Goal: Task Accomplishment & Management: Use online tool/utility

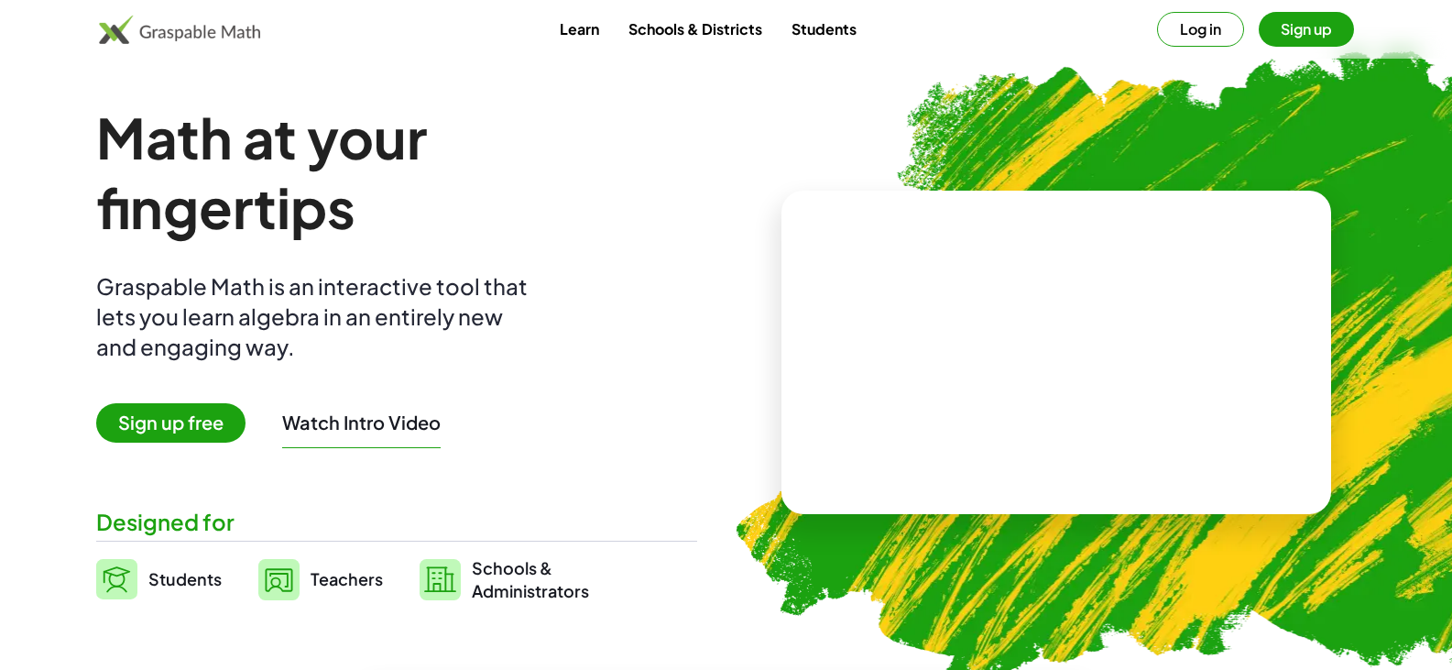
click at [172, 438] on span "Sign up free" at bounding box center [170, 422] width 149 height 39
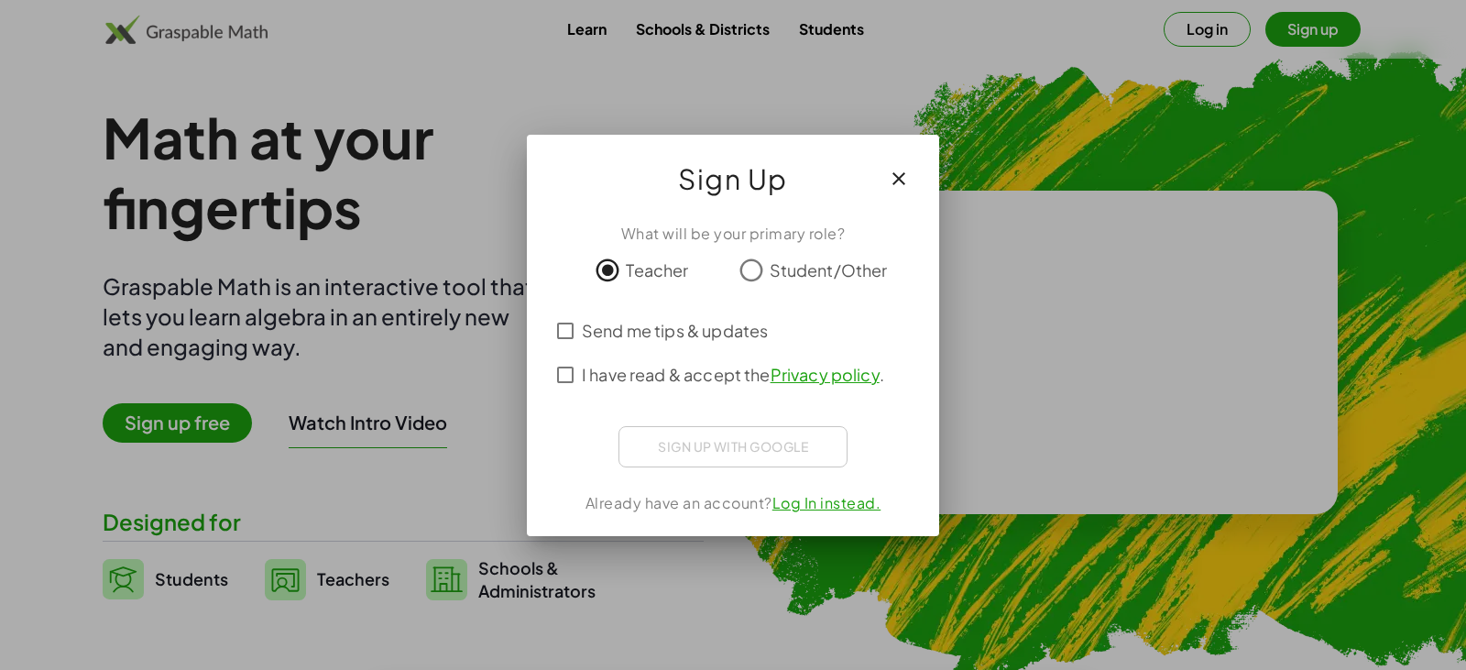
click at [699, 443] on div "Sign up with Google Sign in with Google Sign in with Google. Opens in new tab" at bounding box center [732, 446] width 229 height 41
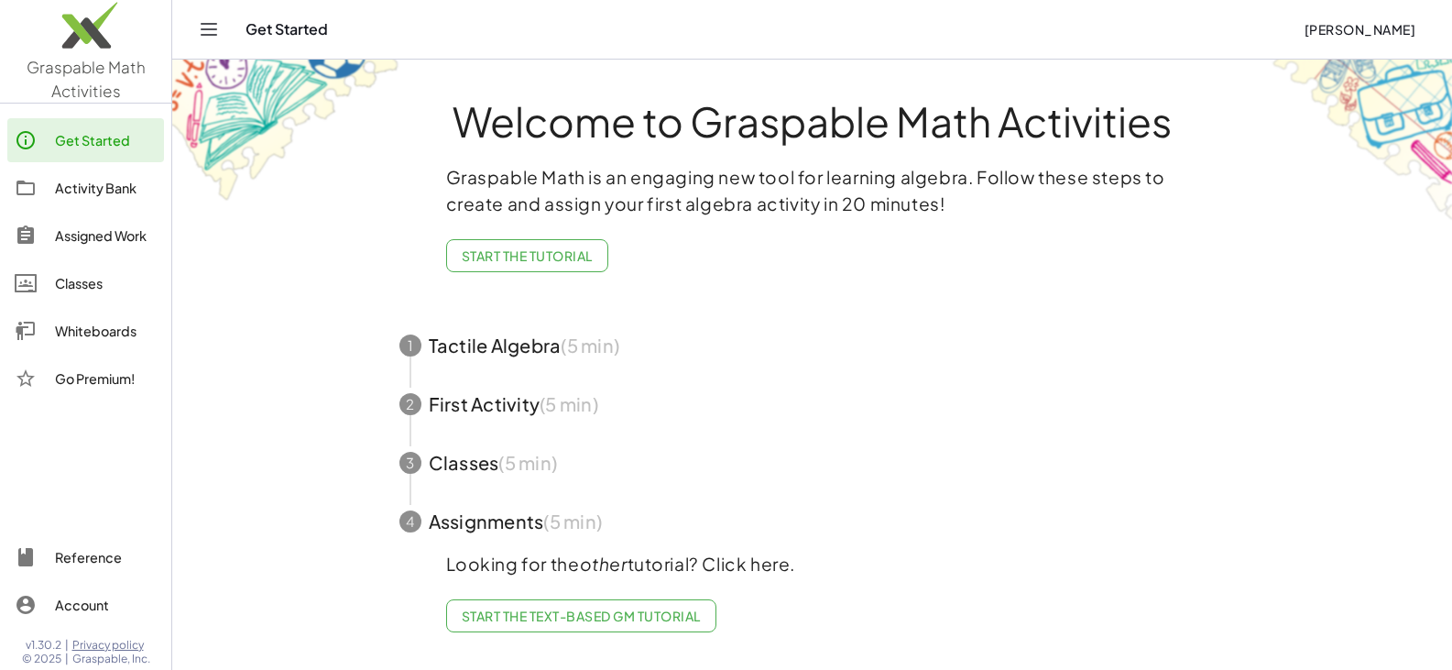
scroll to position [2, 0]
click at [559, 626] on link "Start the Text-based GM Tutorial" at bounding box center [581, 615] width 270 height 33
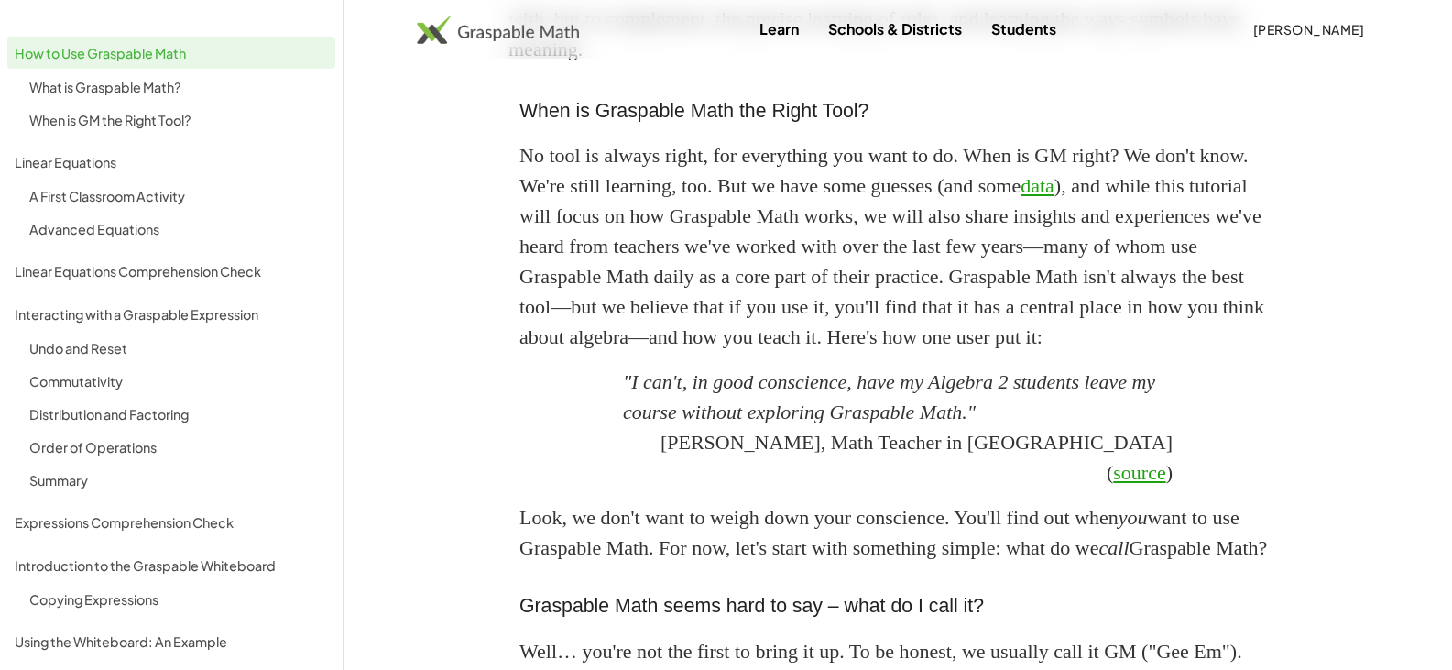
scroll to position [1191, 0]
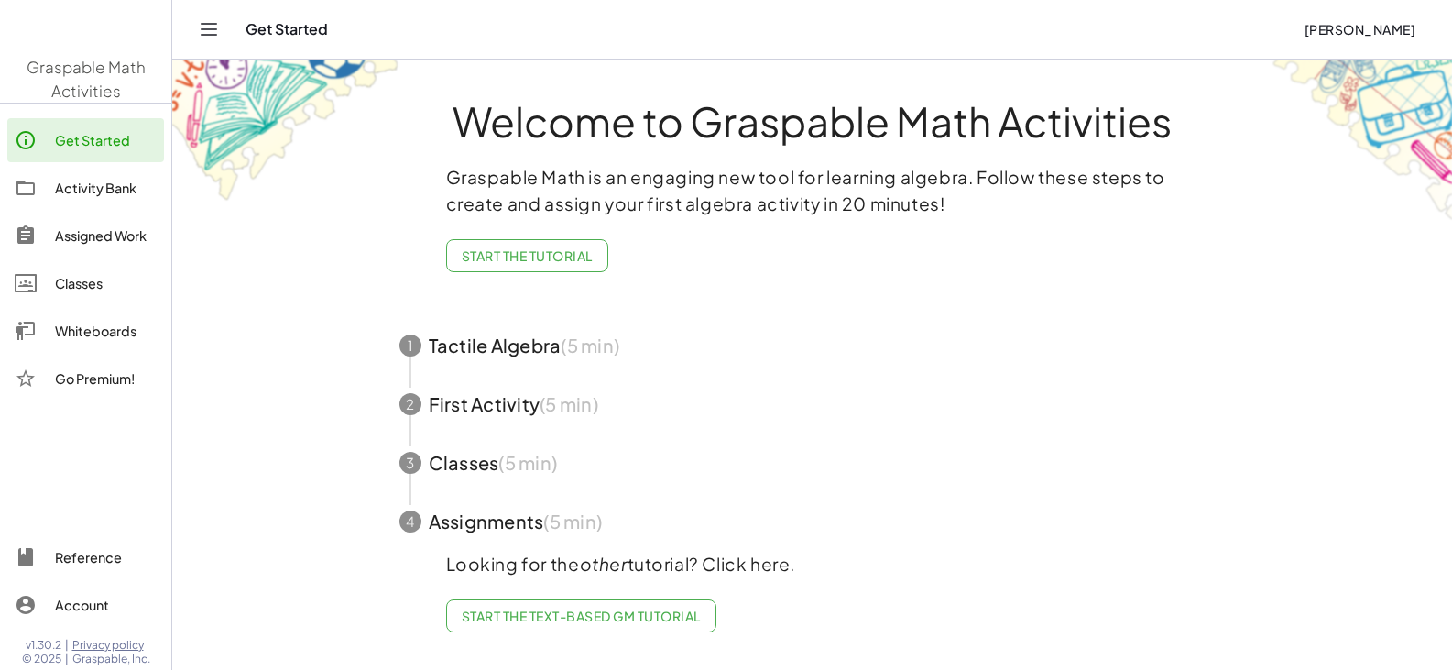
scroll to position [2, 0]
click at [97, 326] on div "Whiteboards" at bounding box center [106, 331] width 102 height 22
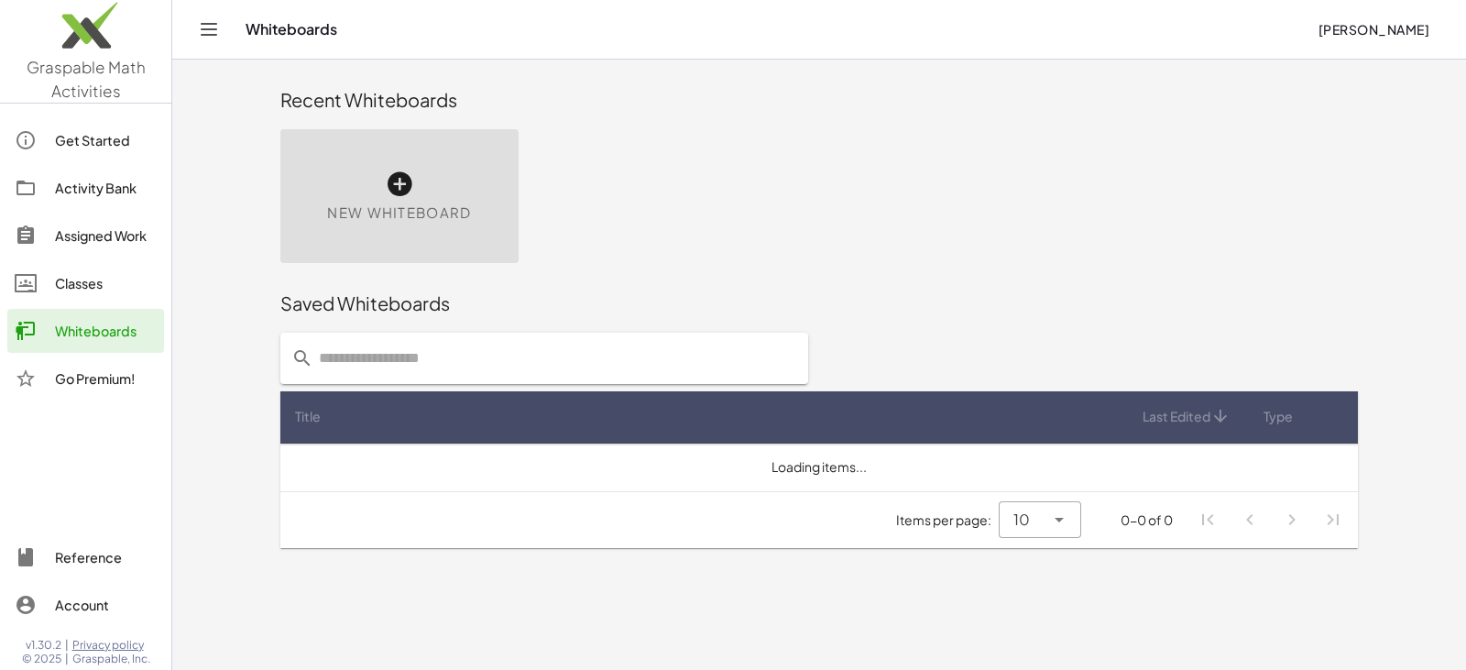
click at [418, 169] on div "New Whiteboard" at bounding box center [399, 196] width 238 height 134
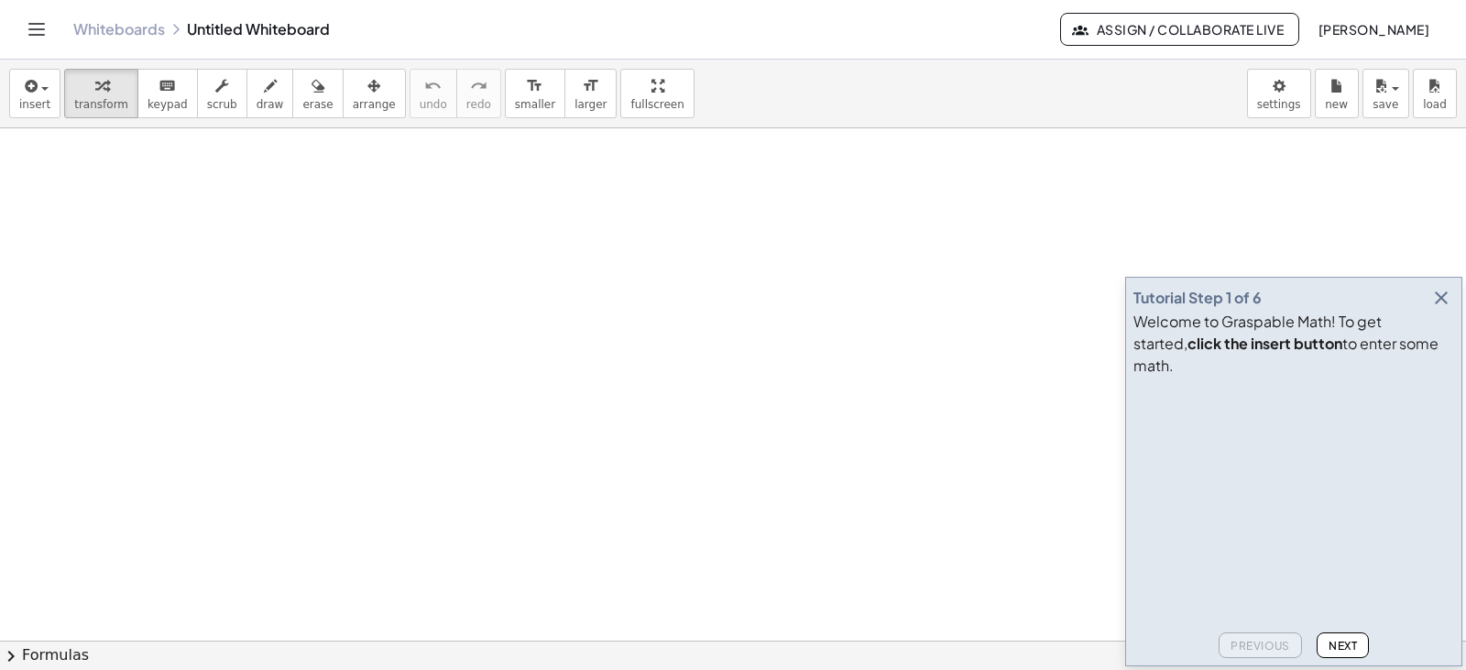
drag, startPoint x: 1252, startPoint y: 436, endPoint x: 1251, endPoint y: 374, distance: 62.3
click at [1245, 413] on video at bounding box center [1270, 452] width 275 height 137
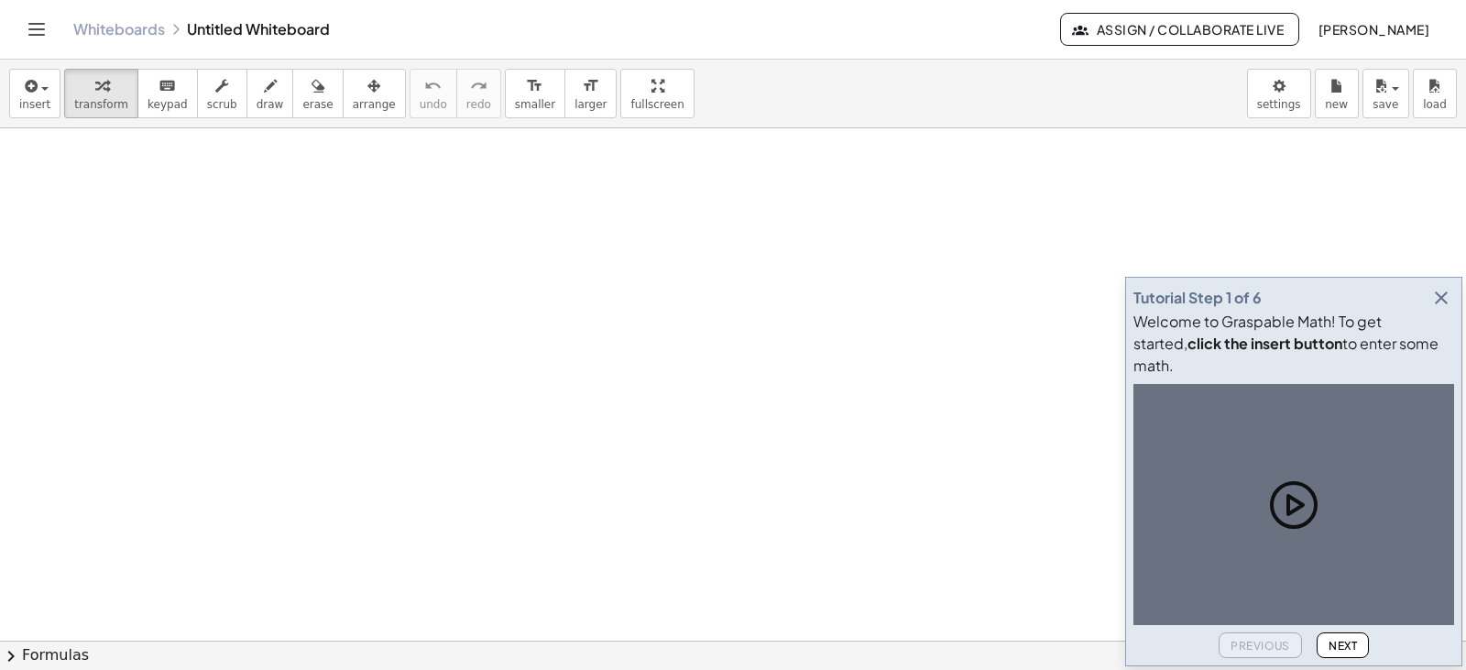
click at [1440, 309] on icon "button" at bounding box center [1441, 298] width 22 height 22
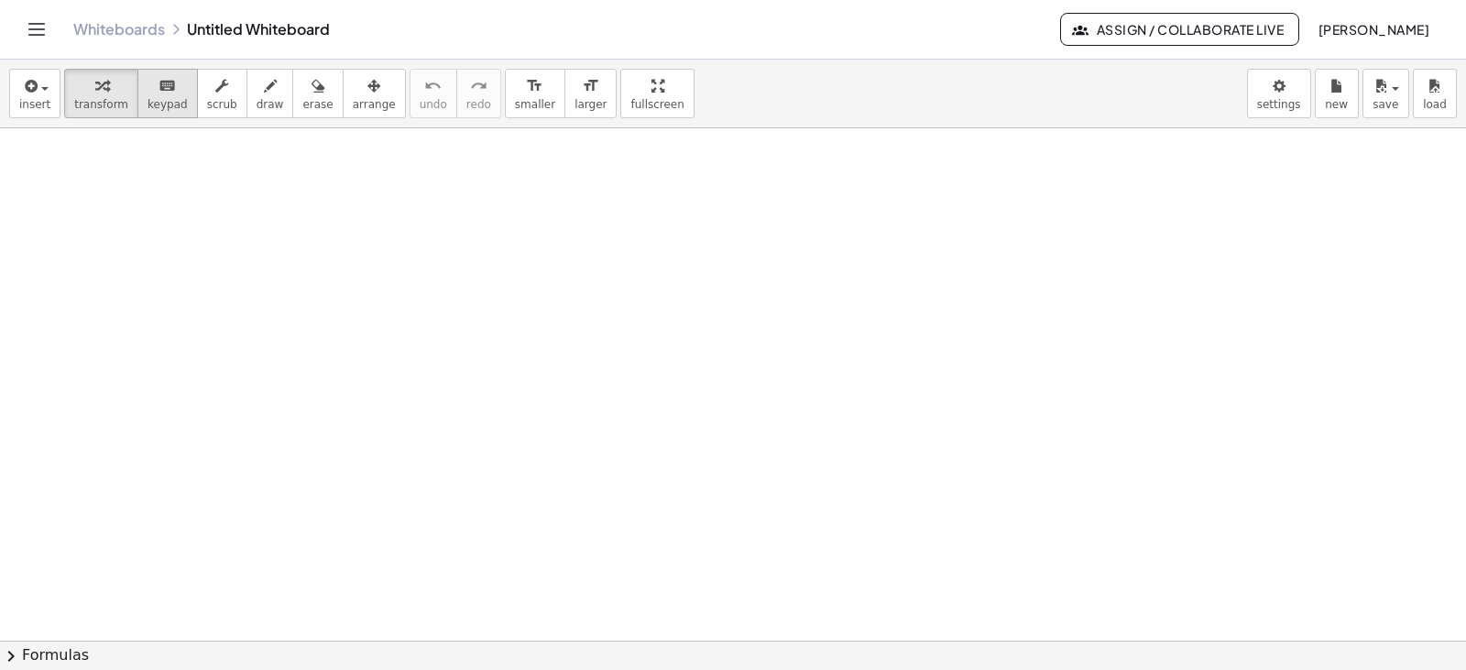
click at [158, 91] on icon "keyboard" at bounding box center [166, 86] width 17 height 22
click at [147, 98] on span "keypad" at bounding box center [167, 104] width 40 height 13
click at [151, 98] on span "keypad" at bounding box center [167, 104] width 40 height 13
click at [167, 78] on div "keyboard" at bounding box center [167, 85] width 40 height 22
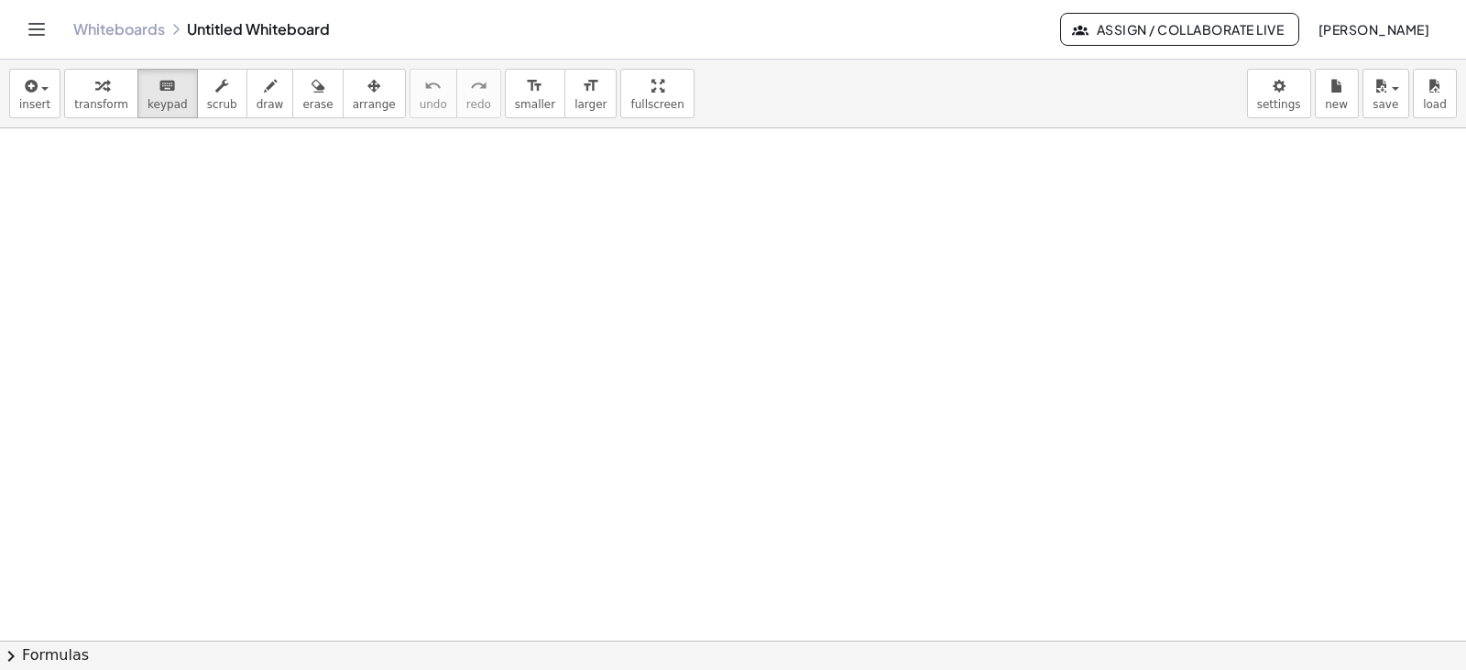
click at [303, 270] on div at bounding box center [733, 640] width 1466 height 1024
click at [349, 276] on div at bounding box center [733, 640] width 1466 height 1024
click at [468, 282] on div at bounding box center [733, 640] width 1466 height 1024
drag, startPoint x: 299, startPoint y: 176, endPoint x: 334, endPoint y: 281, distance: 111.2
click at [369, 341] on div at bounding box center [733, 640] width 1466 height 1024
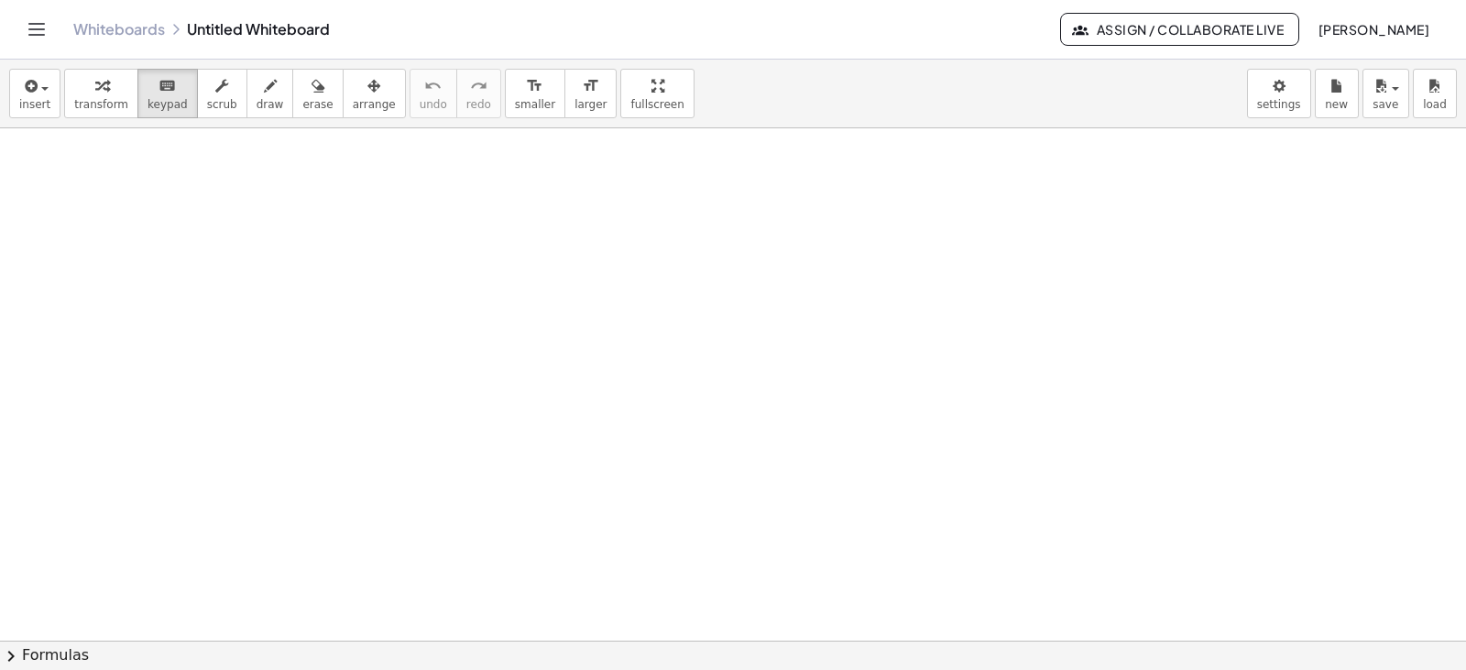
drag, startPoint x: 268, startPoint y: 169, endPoint x: 220, endPoint y: 277, distance: 117.3
click at [253, 368] on div at bounding box center [733, 640] width 1466 height 1024
click at [264, 84] on icon "button" at bounding box center [270, 86] width 13 height 22
drag, startPoint x: 224, startPoint y: 200, endPoint x: 293, endPoint y: 251, distance: 85.7
click at [293, 251] on div at bounding box center [733, 640] width 1466 height 1024
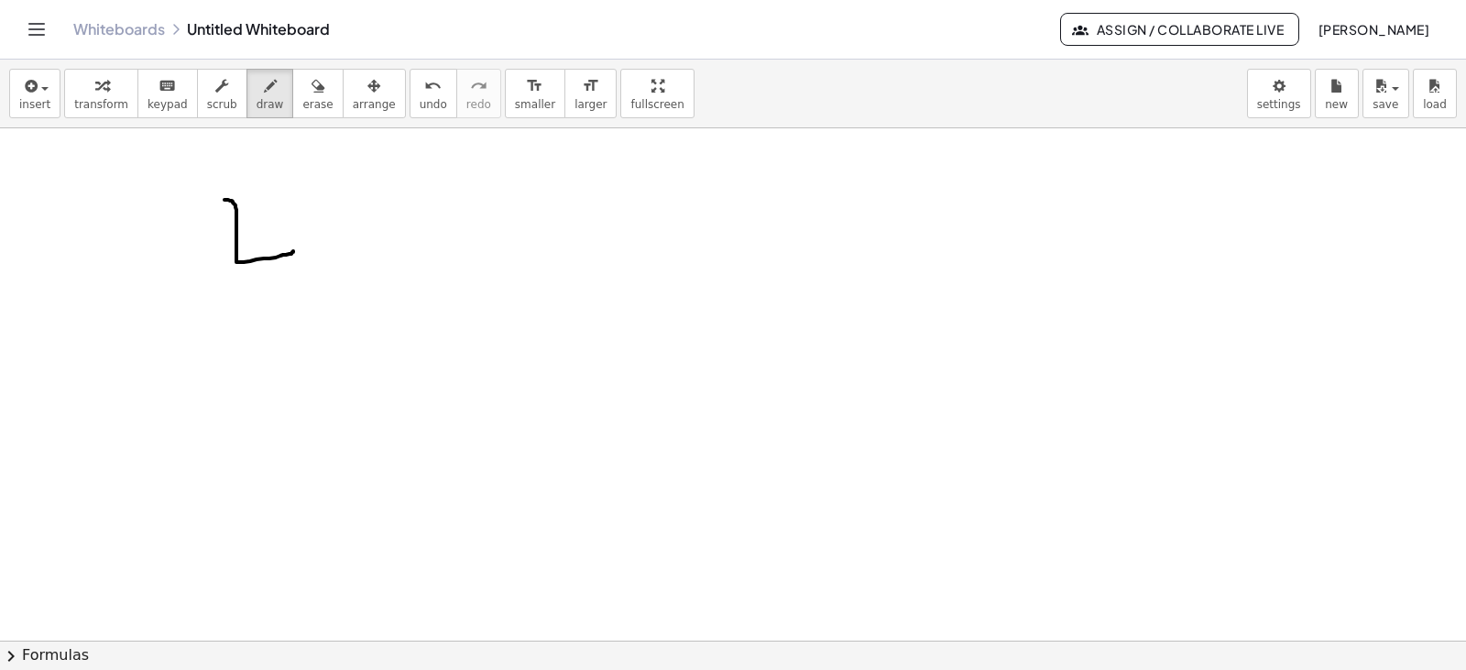
drag, startPoint x: 261, startPoint y: 238, endPoint x: 254, endPoint y: 302, distance: 64.5
click at [254, 302] on div at bounding box center [733, 640] width 1466 height 1024
drag, startPoint x: 338, startPoint y: 230, endPoint x: 336, endPoint y: 289, distance: 59.6
click at [342, 291] on div at bounding box center [733, 640] width 1466 height 1024
drag, startPoint x: 328, startPoint y: 273, endPoint x: 428, endPoint y: 238, distance: 105.8
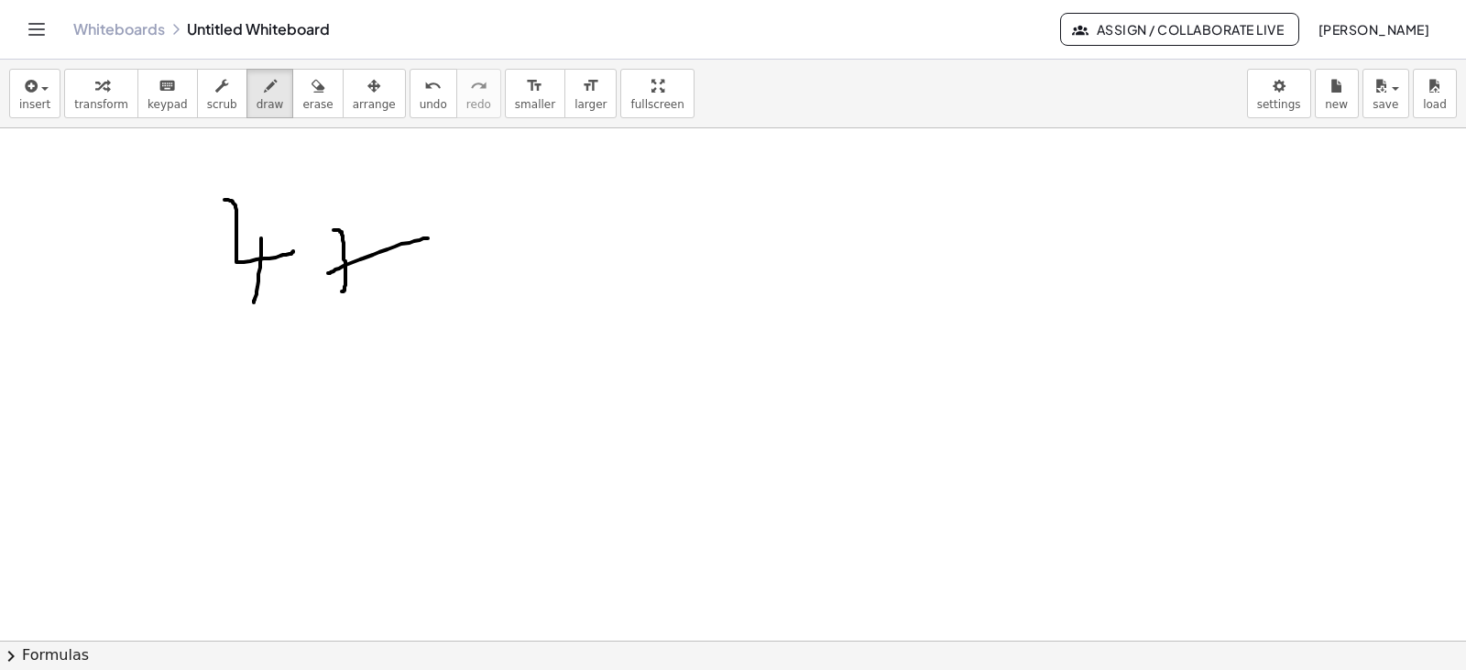
click at [428, 238] on div at bounding box center [733, 640] width 1466 height 1024
drag, startPoint x: 508, startPoint y: 186, endPoint x: 553, endPoint y: 277, distance: 101.2
click at [554, 277] on div at bounding box center [733, 640] width 1466 height 1024
drag, startPoint x: 519, startPoint y: 184, endPoint x: 487, endPoint y: 195, distance: 33.9
click at [488, 195] on div at bounding box center [733, 640] width 1466 height 1024
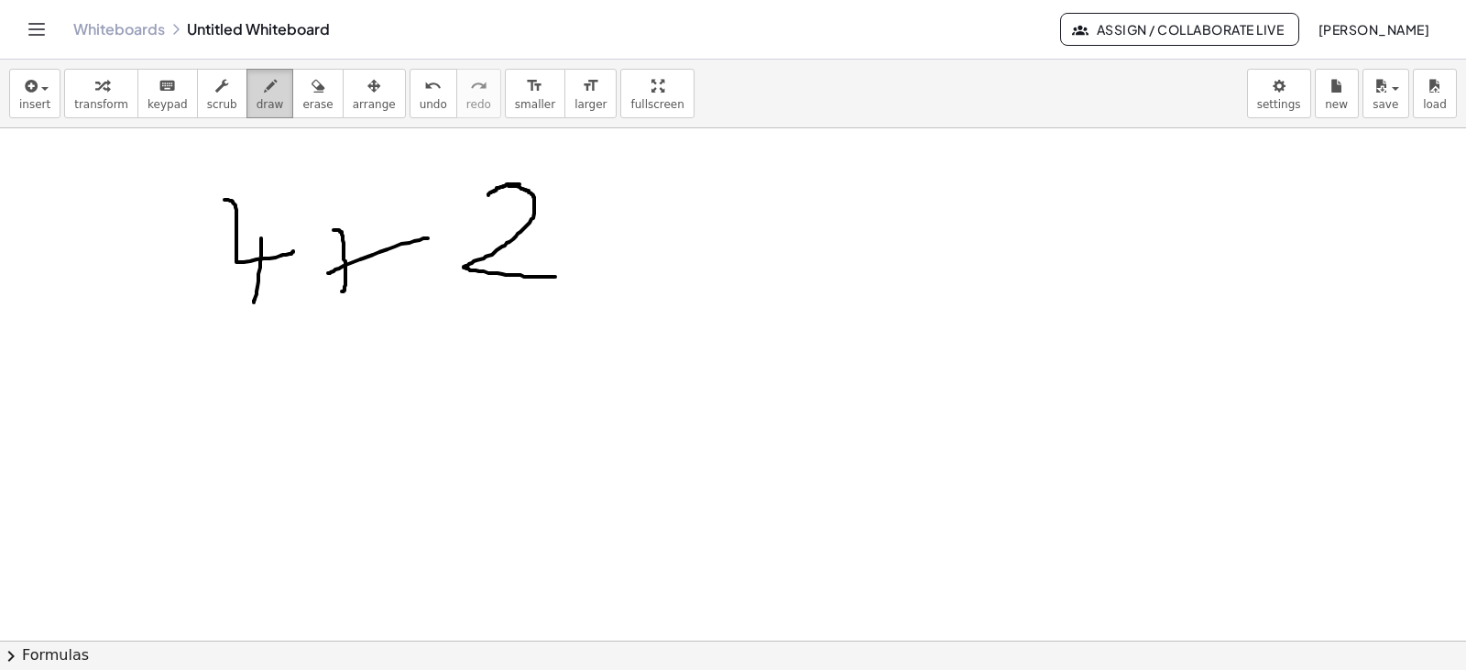
click at [264, 93] on icon "button" at bounding box center [270, 86] width 13 height 22
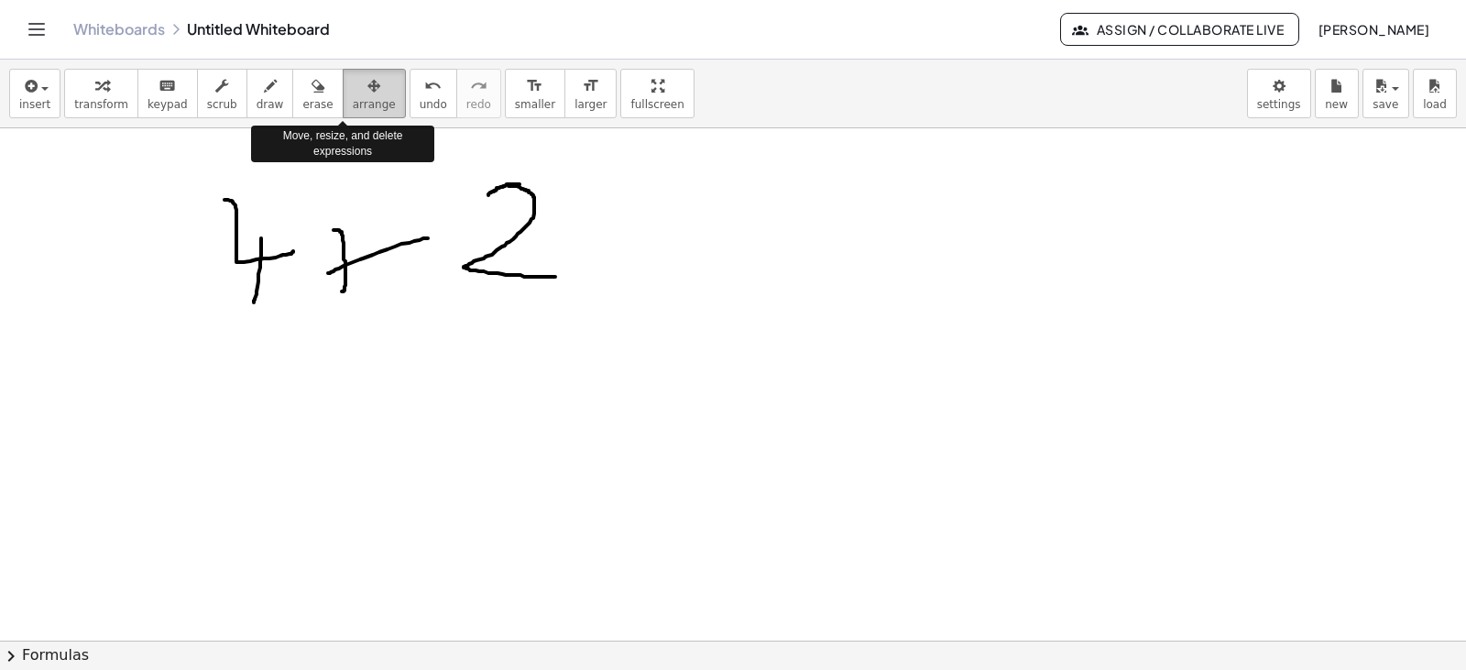
click at [353, 98] on span "arrange" at bounding box center [374, 104] width 43 height 13
drag, startPoint x: 513, startPoint y: 241, endPoint x: 494, endPoint y: 216, distance: 31.3
click at [427, 247] on div at bounding box center [733, 640] width 1466 height 1024
drag, startPoint x: 523, startPoint y: 220, endPoint x: 443, endPoint y: 240, distance: 82.2
click at [444, 240] on div at bounding box center [733, 640] width 1466 height 1024
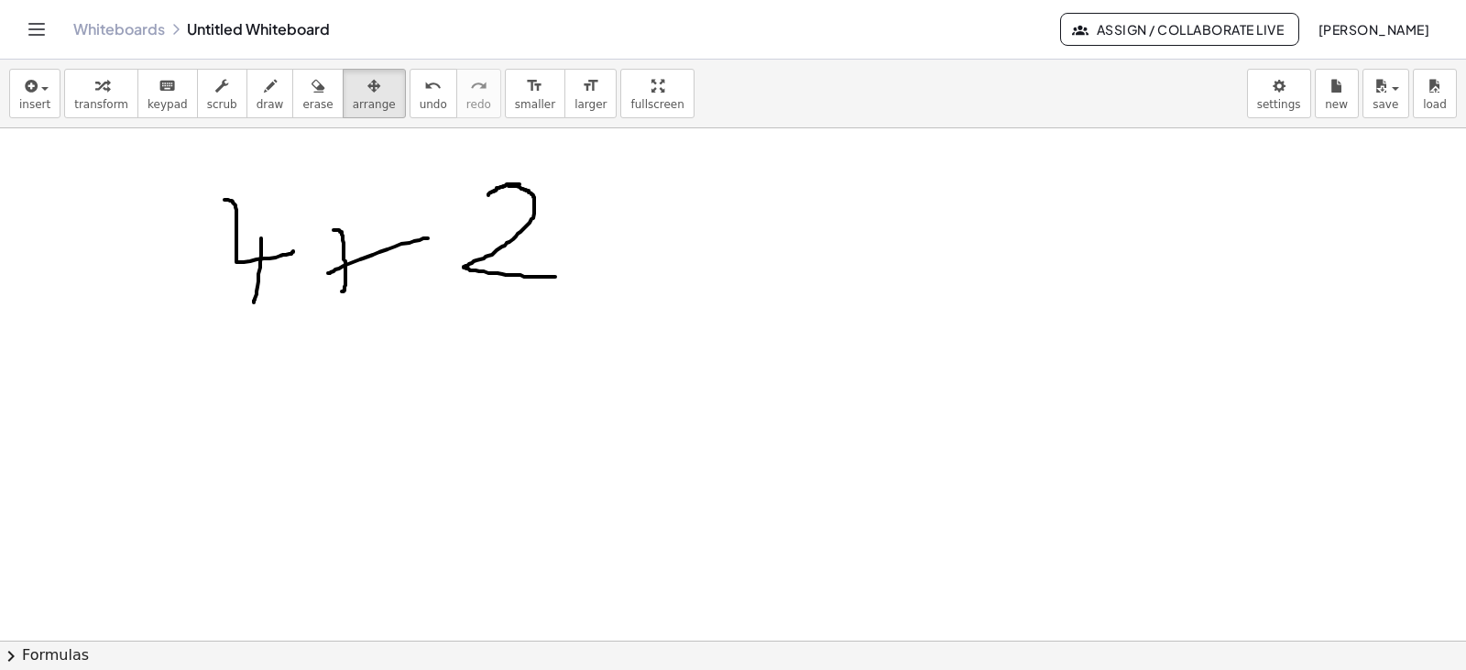
drag, startPoint x: 494, startPoint y: 256, endPoint x: 455, endPoint y: 251, distance: 38.7
click at [493, 256] on div at bounding box center [733, 640] width 1466 height 1024
drag, startPoint x: 454, startPoint y: 250, endPoint x: 221, endPoint y: 243, distance: 233.7
click at [231, 245] on div at bounding box center [733, 640] width 1466 height 1024
drag, startPoint x: 228, startPoint y: 243, endPoint x: 502, endPoint y: 226, distance: 274.4
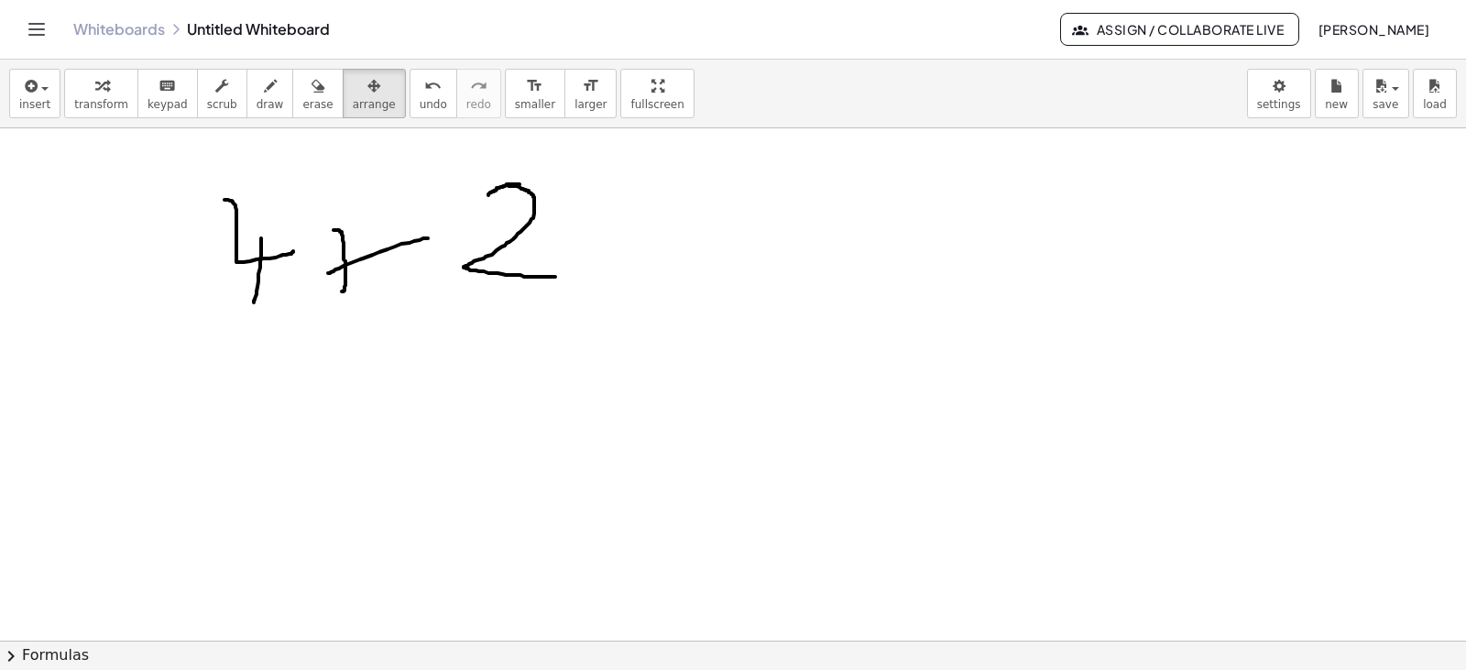
click at [502, 226] on div at bounding box center [733, 640] width 1466 height 1024
drag, startPoint x: 536, startPoint y: 202, endPoint x: 450, endPoint y: 220, distance: 87.9
click at [461, 220] on div at bounding box center [733, 640] width 1466 height 1024
click at [424, 92] on icon "undo" at bounding box center [432, 86] width 17 height 22
click at [513, 104] on button "format_size smaller" at bounding box center [535, 93] width 60 height 49
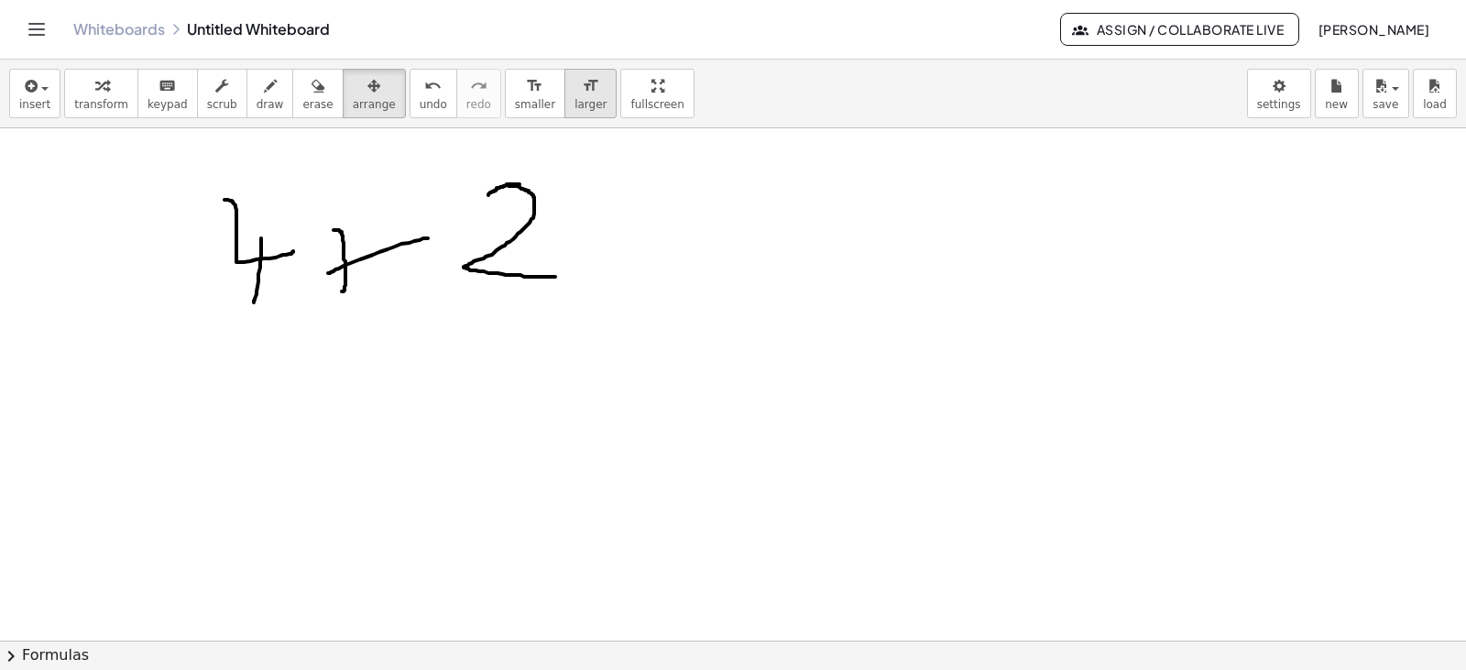
click at [574, 107] on span "larger" at bounding box center [590, 104] width 32 height 13
click at [524, 182] on div at bounding box center [733, 640] width 1466 height 1024
drag, startPoint x: 517, startPoint y: 191, endPoint x: 516, endPoint y: 211, distance: 19.3
click at [517, 211] on div at bounding box center [733, 640] width 1466 height 1024
drag, startPoint x: 490, startPoint y: 100, endPoint x: 504, endPoint y: 256, distance: 156.3
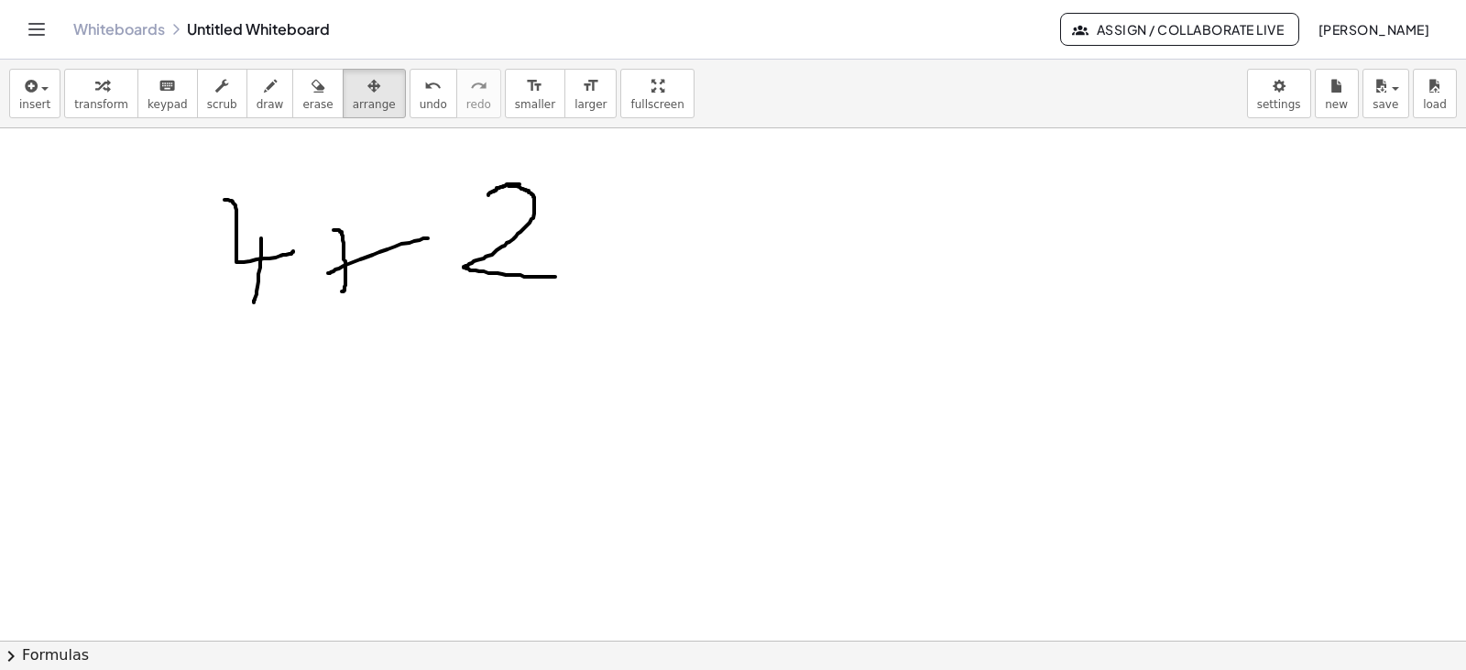
click at [504, 256] on div "insert select one: Math Expression Function Text Youtube Video Graphing Geometr…" at bounding box center [733, 365] width 1466 height 610
drag, startPoint x: 545, startPoint y: 94, endPoint x: 470, endPoint y: 263, distance: 184.5
click at [474, 260] on div "insert select one: Math Expression Function Text Youtube Video Graphing Geometr…" at bounding box center [733, 365] width 1466 height 610
drag, startPoint x: 468, startPoint y: 264, endPoint x: 541, endPoint y: 75, distance: 202.1
click at [541, 75] on div "insert select one: Math Expression Function Text Youtube Video Graphing Geometr…" at bounding box center [733, 365] width 1466 height 610
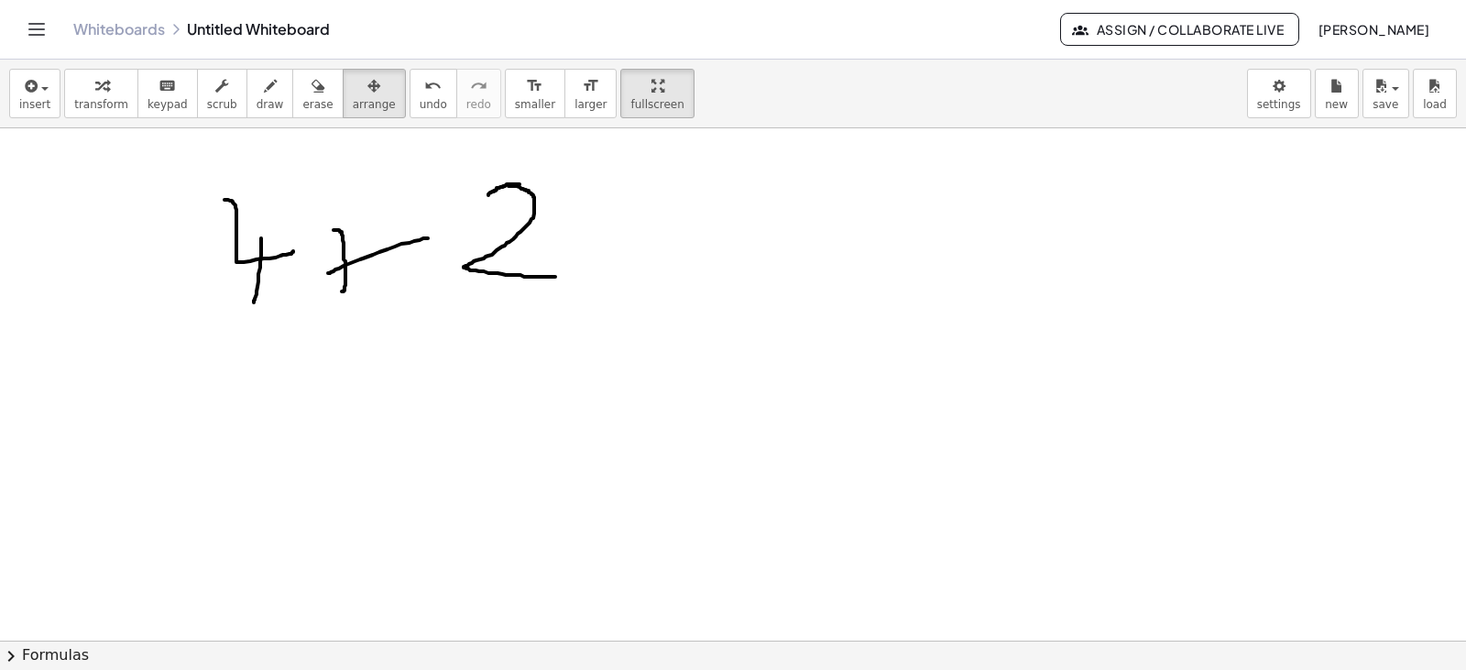
drag, startPoint x: 617, startPoint y: 76, endPoint x: 617, endPoint y: 187, distance: 110.9
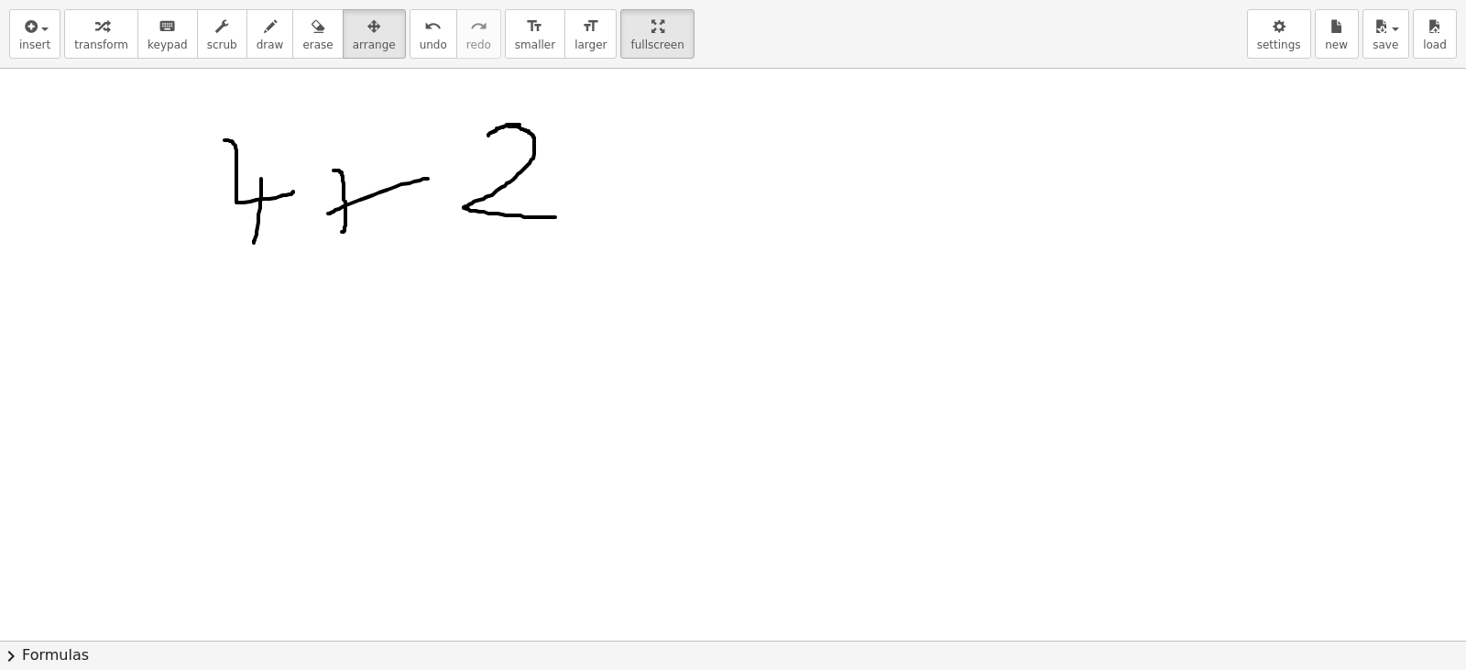
click at [617, 187] on div "insert select one: Math Expression Function Text Youtube Video Graphing Geometr…" at bounding box center [733, 335] width 1466 height 670
drag, startPoint x: 599, startPoint y: 20, endPoint x: 599, endPoint y: -91, distance: 110.9
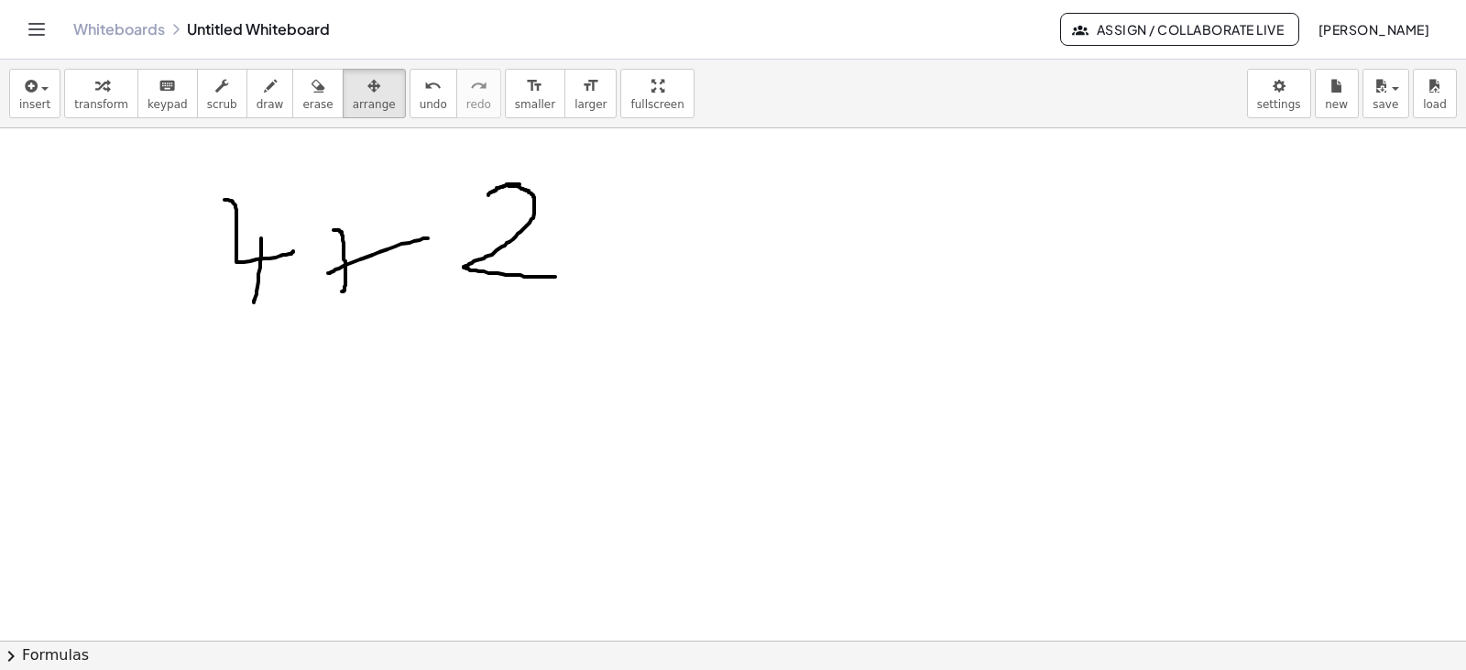
click at [599, 0] on html "Graspable Math Activities Get Started Activity Bank Assigned Work Classes White…" at bounding box center [733, 335] width 1466 height 670
click at [43, 101] on span "insert" at bounding box center [34, 104] width 31 height 13
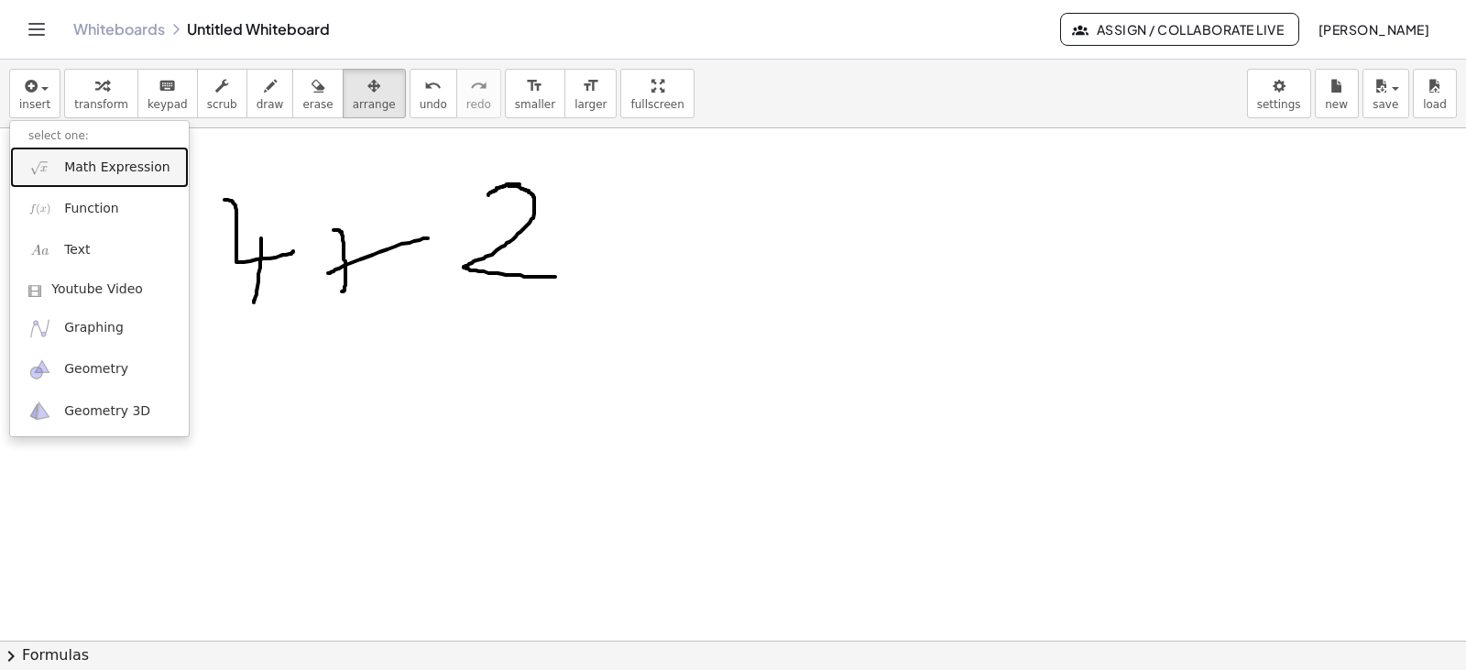
click at [110, 170] on span "Math Expression" at bounding box center [116, 167] width 105 height 18
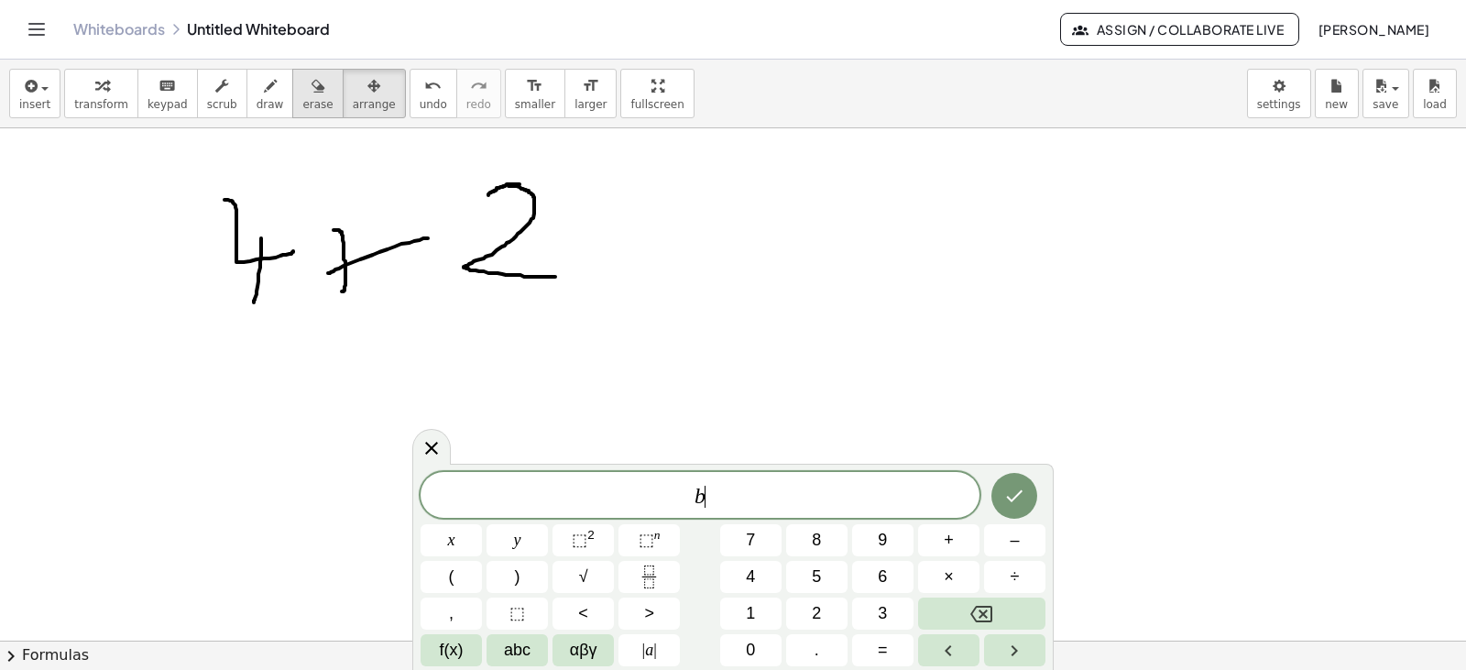
click at [302, 108] on span "erase" at bounding box center [317, 104] width 30 height 13
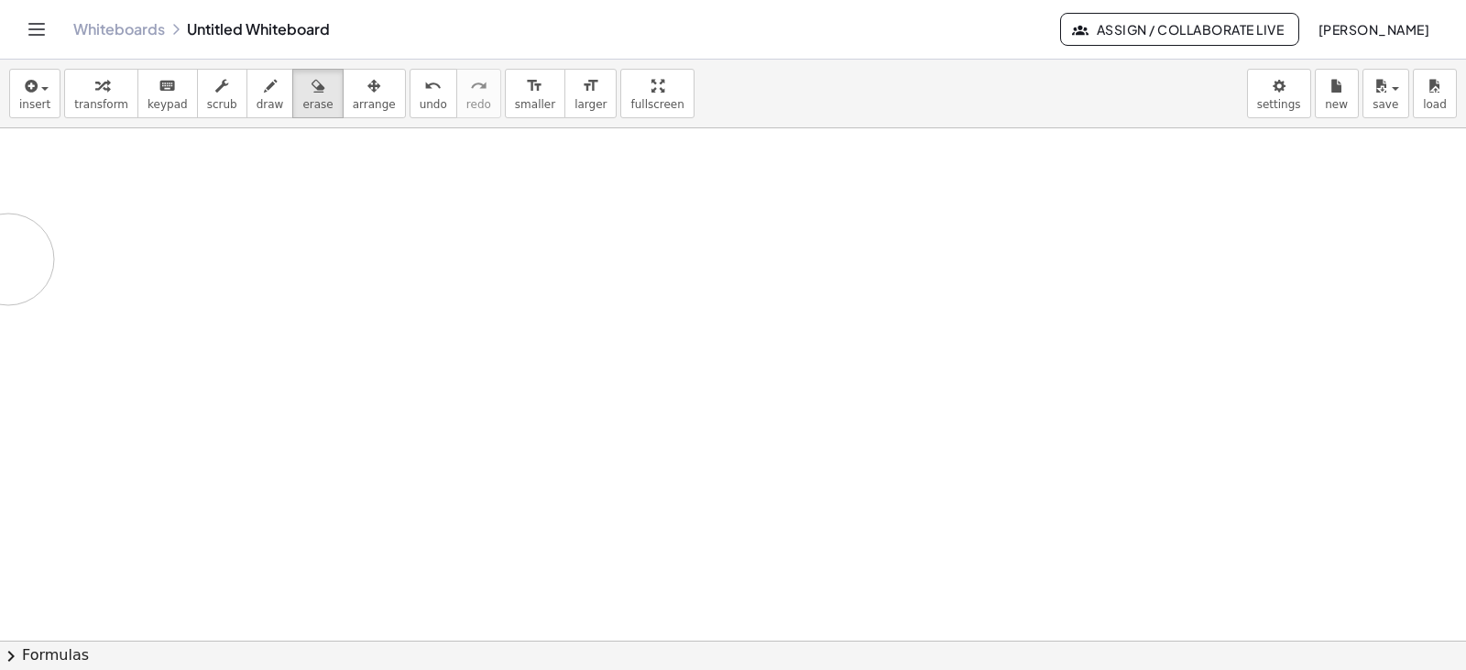
drag, startPoint x: 169, startPoint y: 245, endPoint x: 213, endPoint y: 236, distance: 44.7
click at [112, 244] on div at bounding box center [733, 640] width 1466 height 1024
click at [32, 98] on span "insert" at bounding box center [34, 104] width 31 height 13
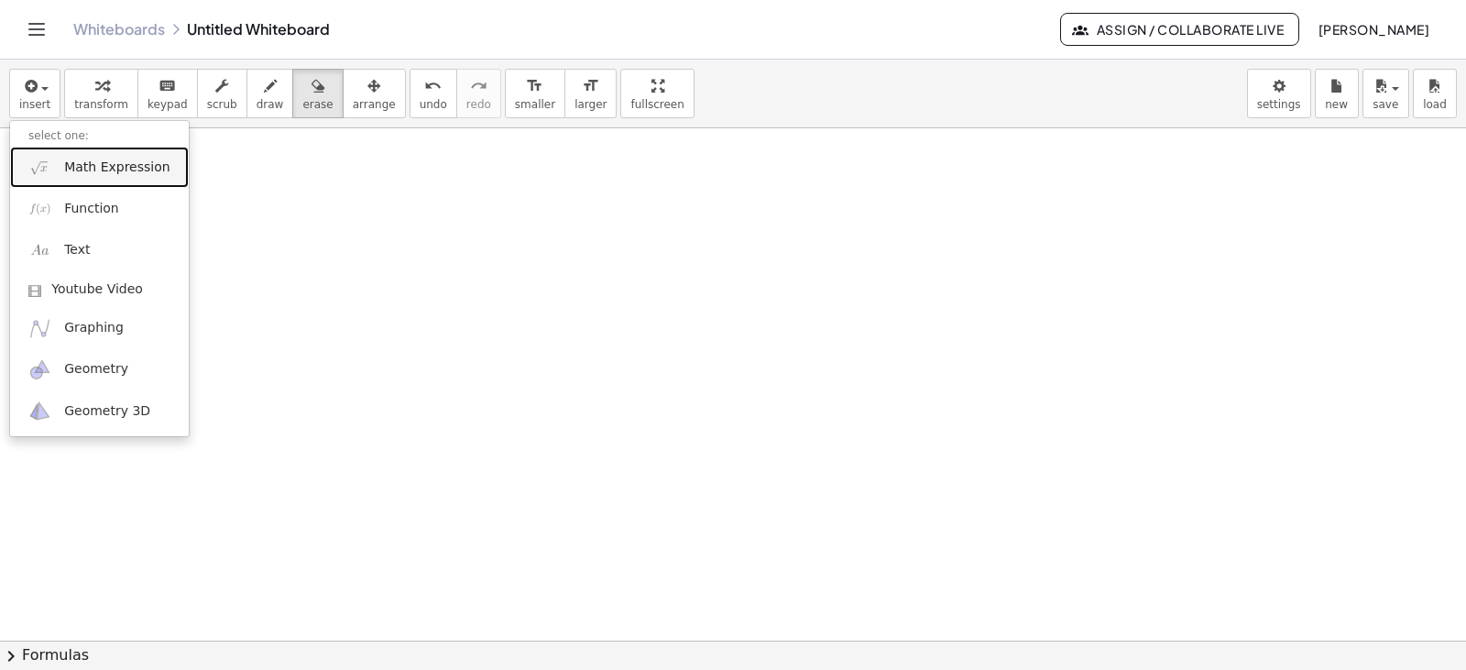
click at [102, 185] on link "Math Expression" at bounding box center [99, 167] width 179 height 41
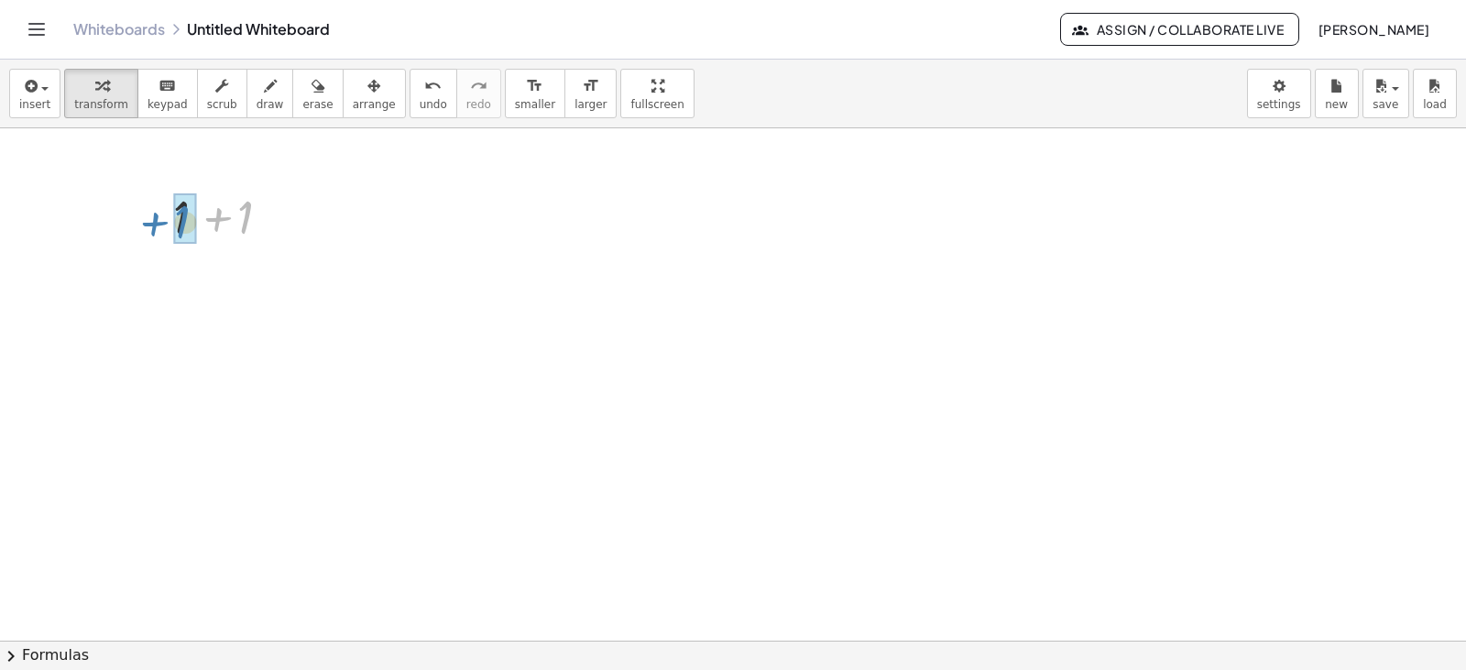
drag, startPoint x: 248, startPoint y: 221, endPoint x: 198, endPoint y: 223, distance: 50.4
drag, startPoint x: 221, startPoint y: 272, endPoint x: 267, endPoint y: 211, distance: 76.6
drag, startPoint x: 246, startPoint y: 222, endPoint x: 212, endPoint y: 218, distance: 35.0
click at [212, 218] on div at bounding box center [232, 215] width 137 height 62
drag, startPoint x: 248, startPoint y: 220, endPoint x: 222, endPoint y: 217, distance: 26.7
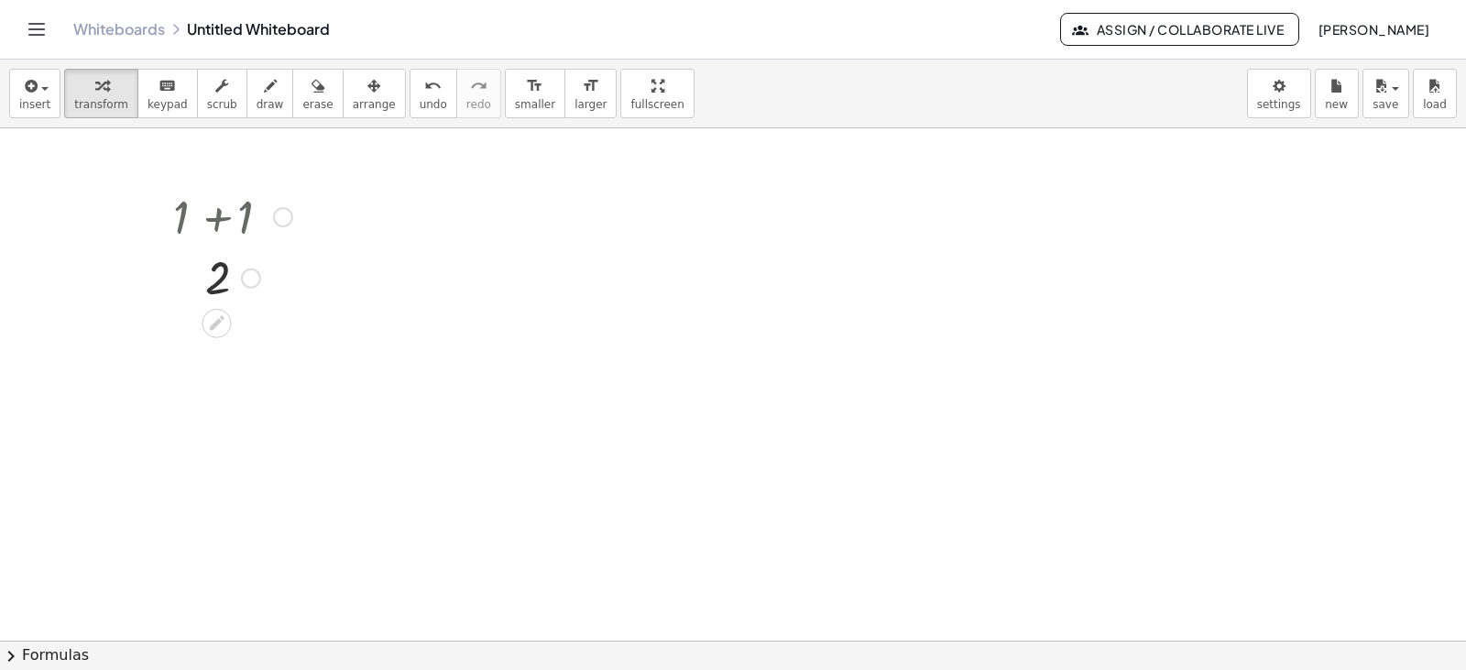
click at [227, 220] on div at bounding box center [232, 215] width 137 height 62
drag, startPoint x: 181, startPoint y: 216, endPoint x: 257, endPoint y: 223, distance: 75.4
click at [257, 223] on div at bounding box center [232, 215] width 137 height 62
drag, startPoint x: 217, startPoint y: 285, endPoint x: 228, endPoint y: 228, distance: 57.9
drag, startPoint x: 280, startPoint y: 215, endPoint x: 211, endPoint y: 289, distance: 101.8
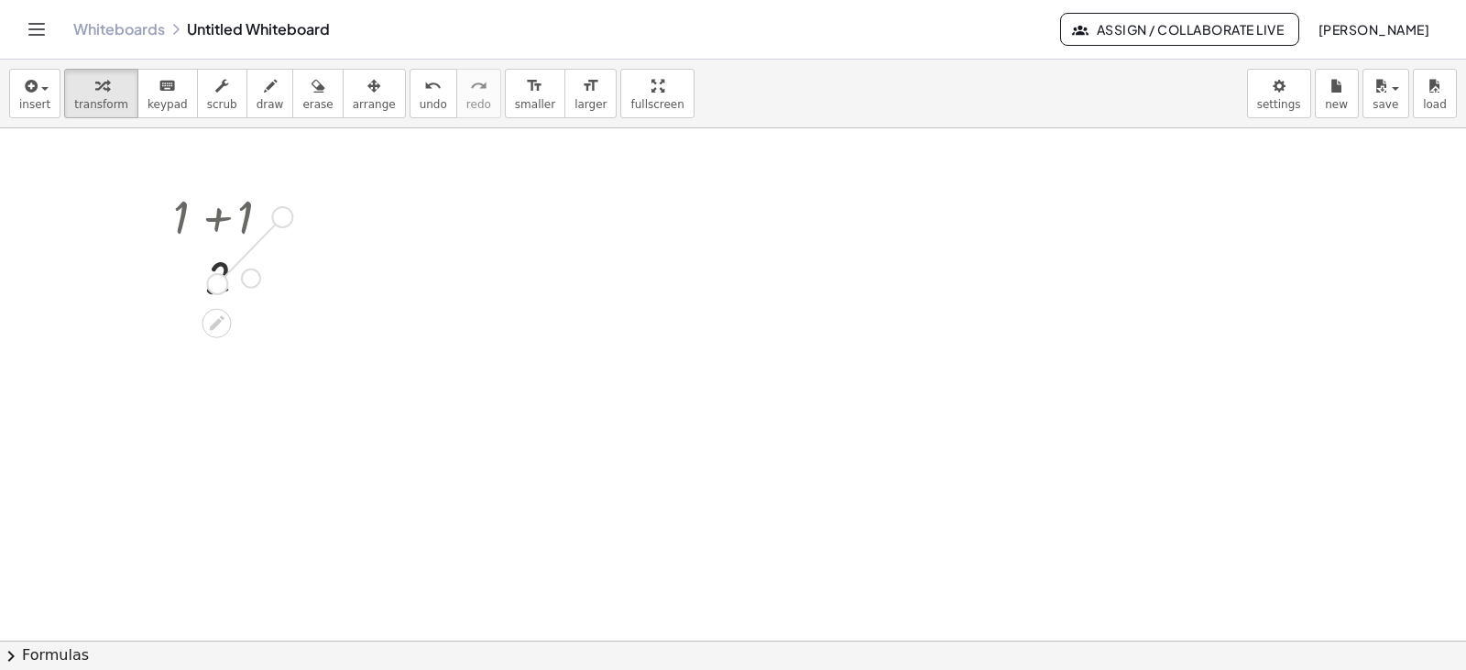
click at [216, 217] on div "+ 1 + 1 2" at bounding box center [216, 217] width 0 height 0
drag, startPoint x: 276, startPoint y: 215, endPoint x: 245, endPoint y: 280, distance: 72.1
click at [216, 217] on div "+ 1 + 1 2" at bounding box center [216, 217] width 0 height 0
drag, startPoint x: 222, startPoint y: 282, endPoint x: 281, endPoint y: 235, distance: 75.7
drag, startPoint x: 247, startPoint y: 222, endPoint x: 151, endPoint y: 208, distance: 97.2
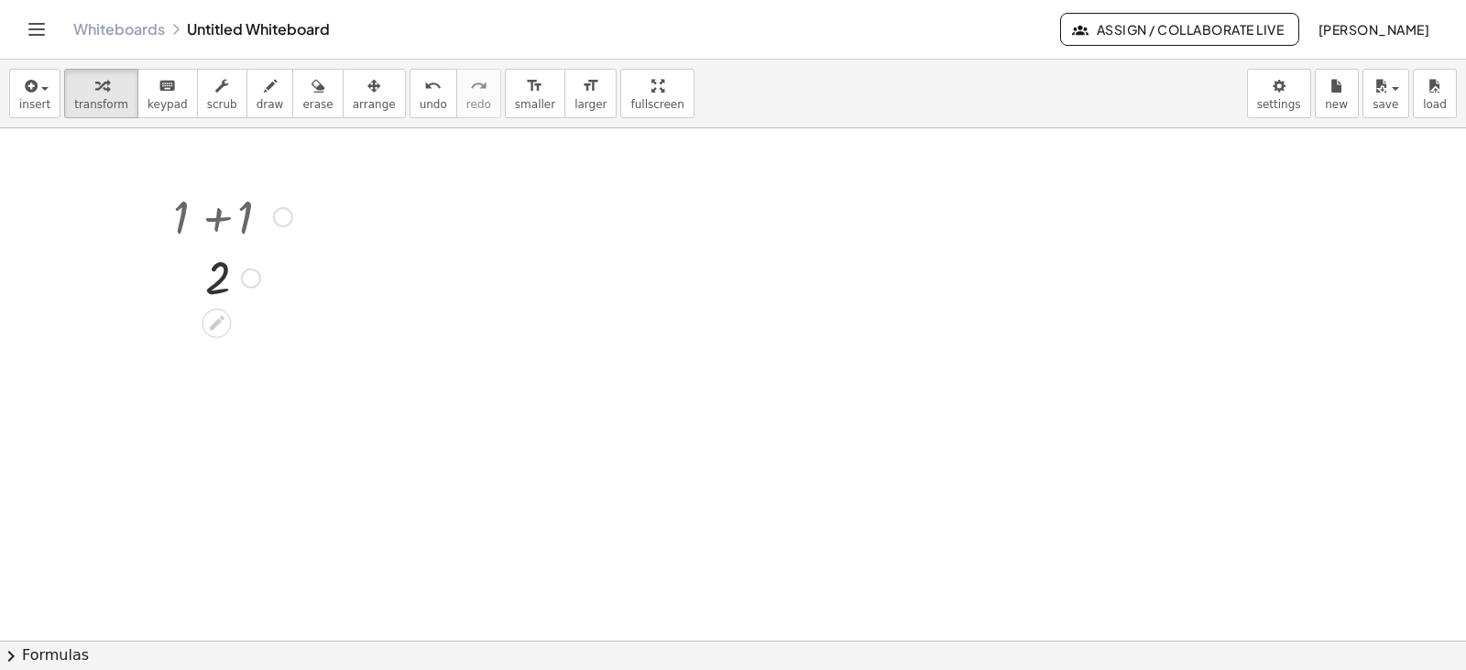
click at [151, 208] on div "+ 1 + 1 2" at bounding box center [226, 246] width 160 height 132
click at [33, 76] on div "button" at bounding box center [34, 85] width 31 height 22
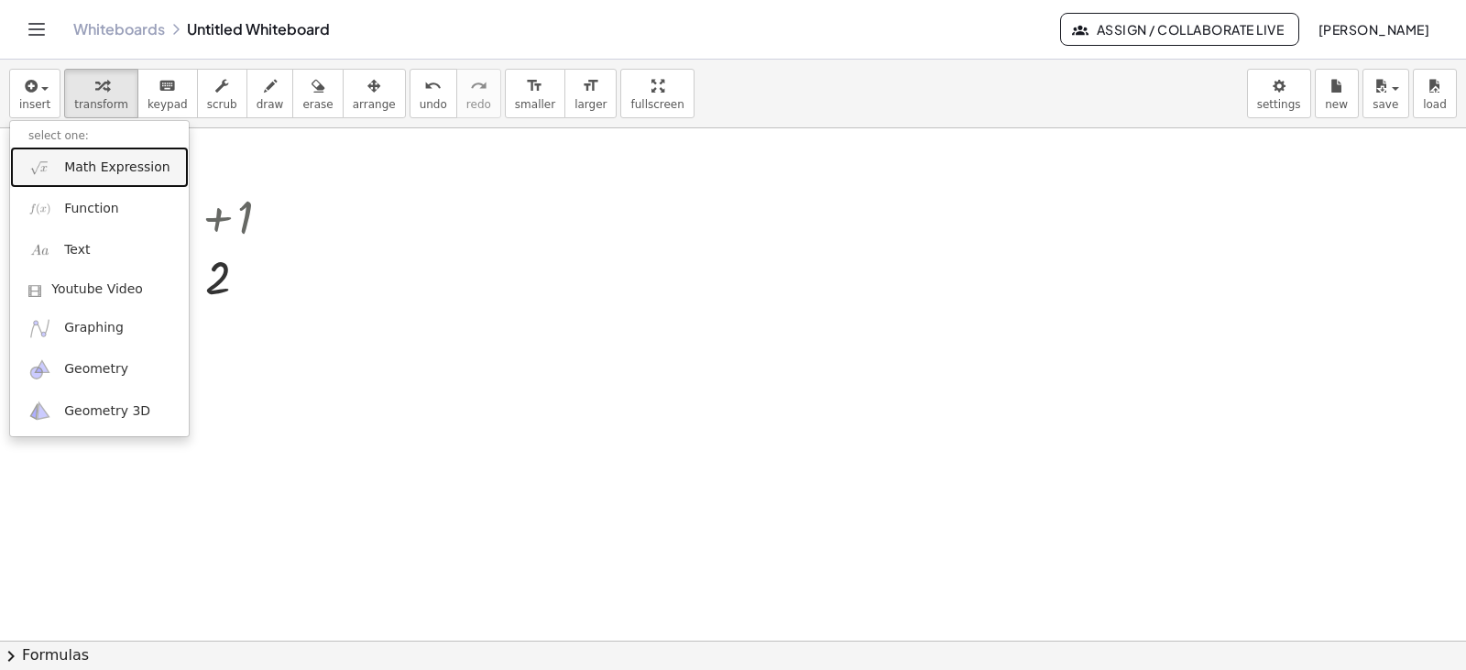
click at [82, 159] on span "Math Expression" at bounding box center [116, 167] width 105 height 18
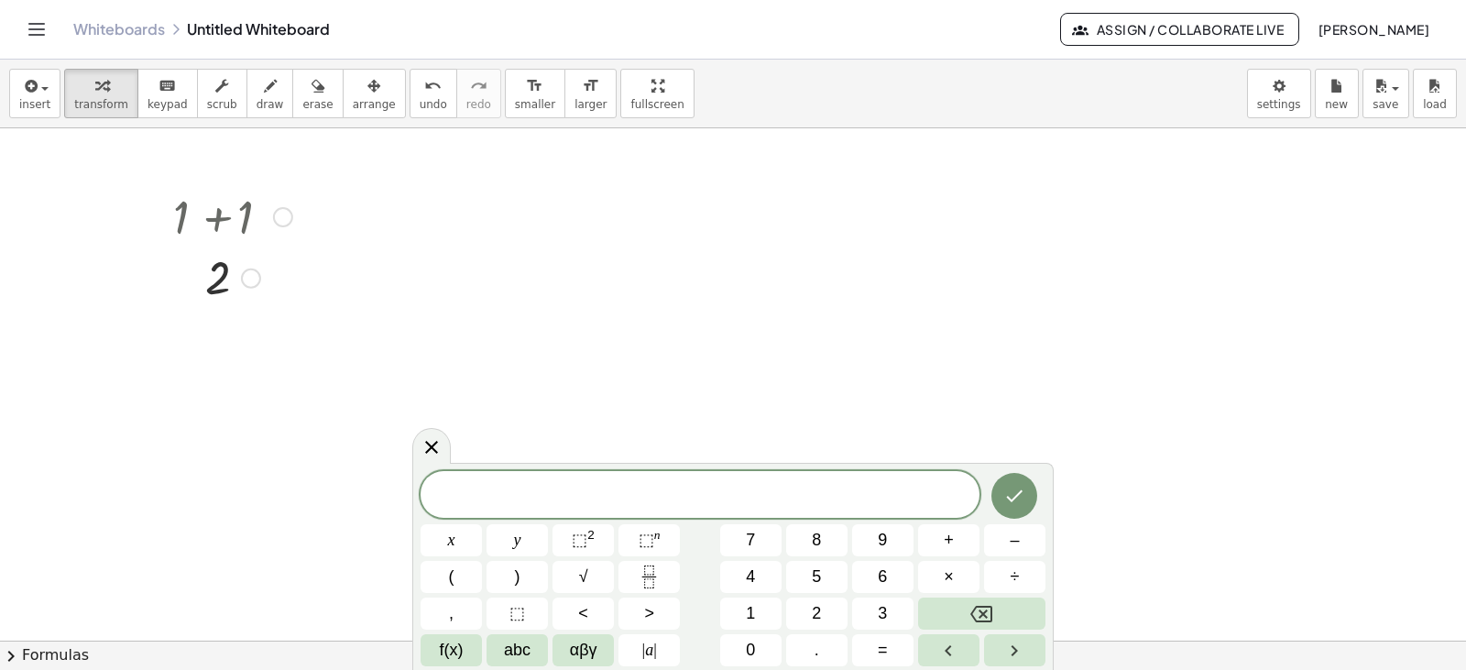
drag, startPoint x: 234, startPoint y: 263, endPoint x: 640, endPoint y: 324, distance: 411.4
click at [640, 324] on div at bounding box center [733, 640] width 1466 height 1024
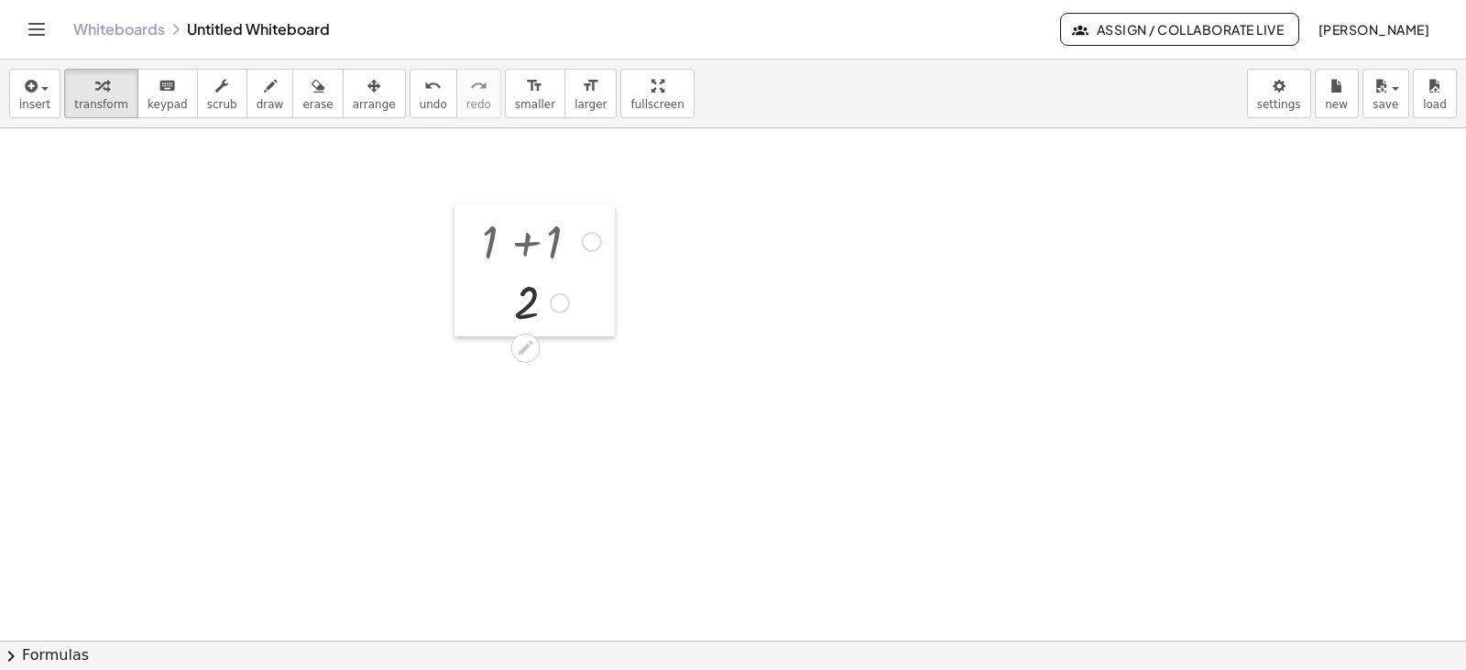
drag, startPoint x: 159, startPoint y: 198, endPoint x: 453, endPoint y: 199, distance: 294.1
click at [462, 210] on div at bounding box center [467, 270] width 27 height 132
click at [302, 99] on span "erase" at bounding box center [317, 104] width 30 height 13
drag, startPoint x: 506, startPoint y: 258, endPoint x: 322, endPoint y: 173, distance: 202.9
click at [453, 263] on div at bounding box center [733, 640] width 1466 height 1024
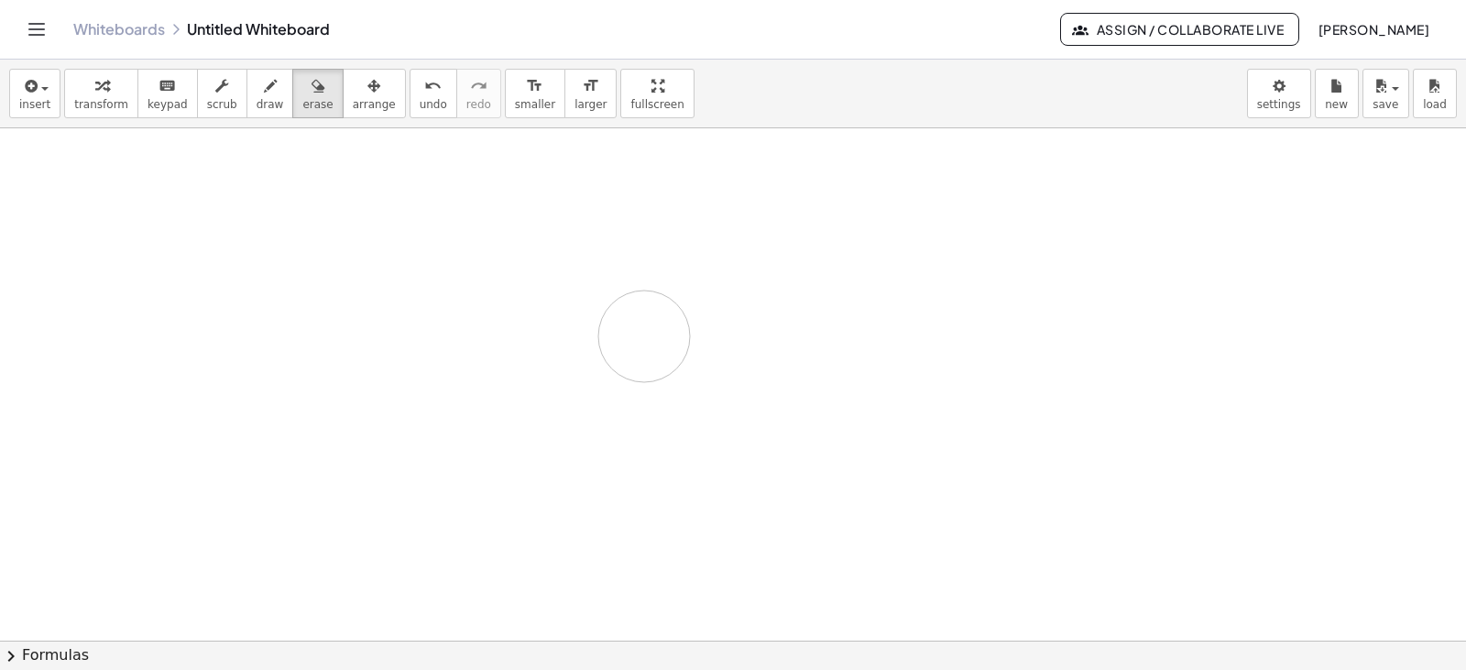
drag, startPoint x: 482, startPoint y: 200, endPoint x: 456, endPoint y: 251, distance: 57.4
click at [456, 235] on div at bounding box center [733, 640] width 1466 height 1024
drag, startPoint x: 321, startPoint y: 162, endPoint x: 698, endPoint y: 385, distance: 438.2
click at [656, 372] on div at bounding box center [733, 640] width 1466 height 1024
drag, startPoint x: 467, startPoint y: 223, endPoint x: 1120, endPoint y: 369, distance: 669.4
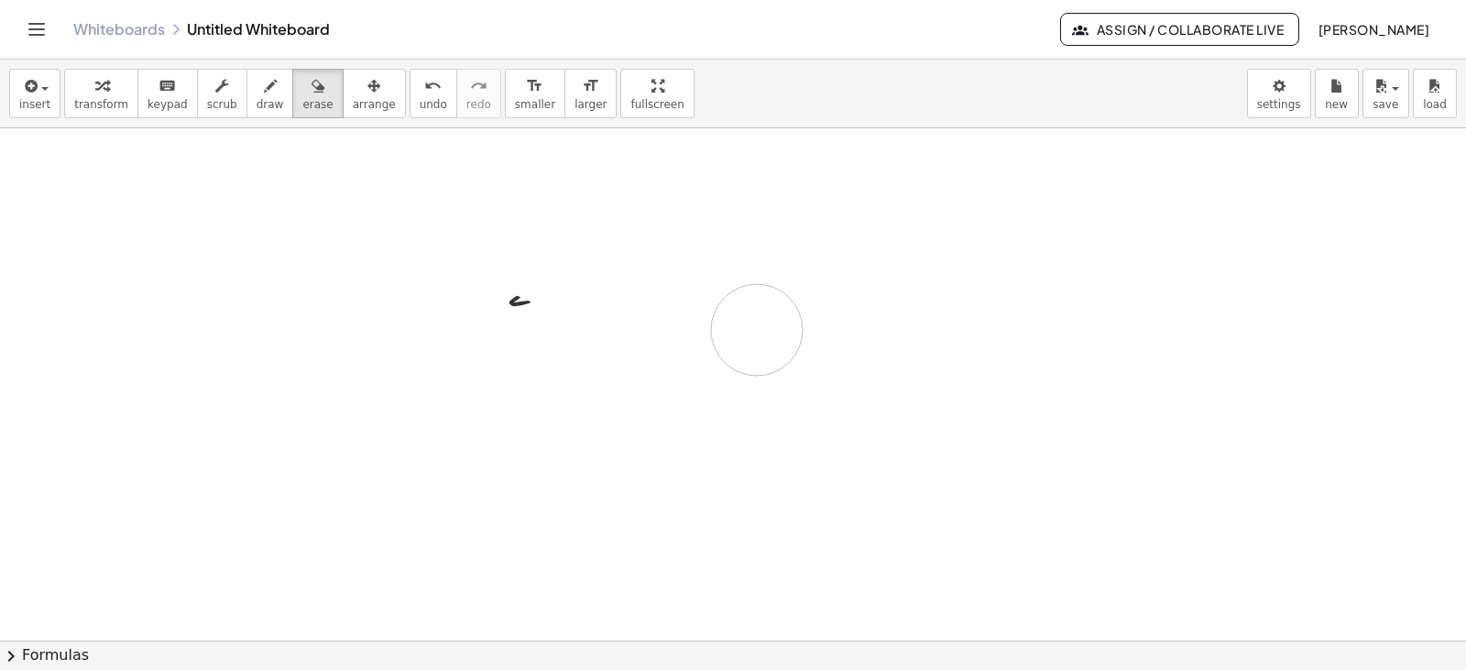
click at [1013, 366] on div at bounding box center [733, 640] width 1466 height 1024
drag, startPoint x: 556, startPoint y: 191, endPoint x: 423, endPoint y: 289, distance: 164.5
click at [423, 289] on div at bounding box center [733, 640] width 1466 height 1024
drag, startPoint x: 481, startPoint y: 185, endPoint x: 824, endPoint y: 519, distance: 478.1
click at [813, 519] on div at bounding box center [733, 640] width 1466 height 1024
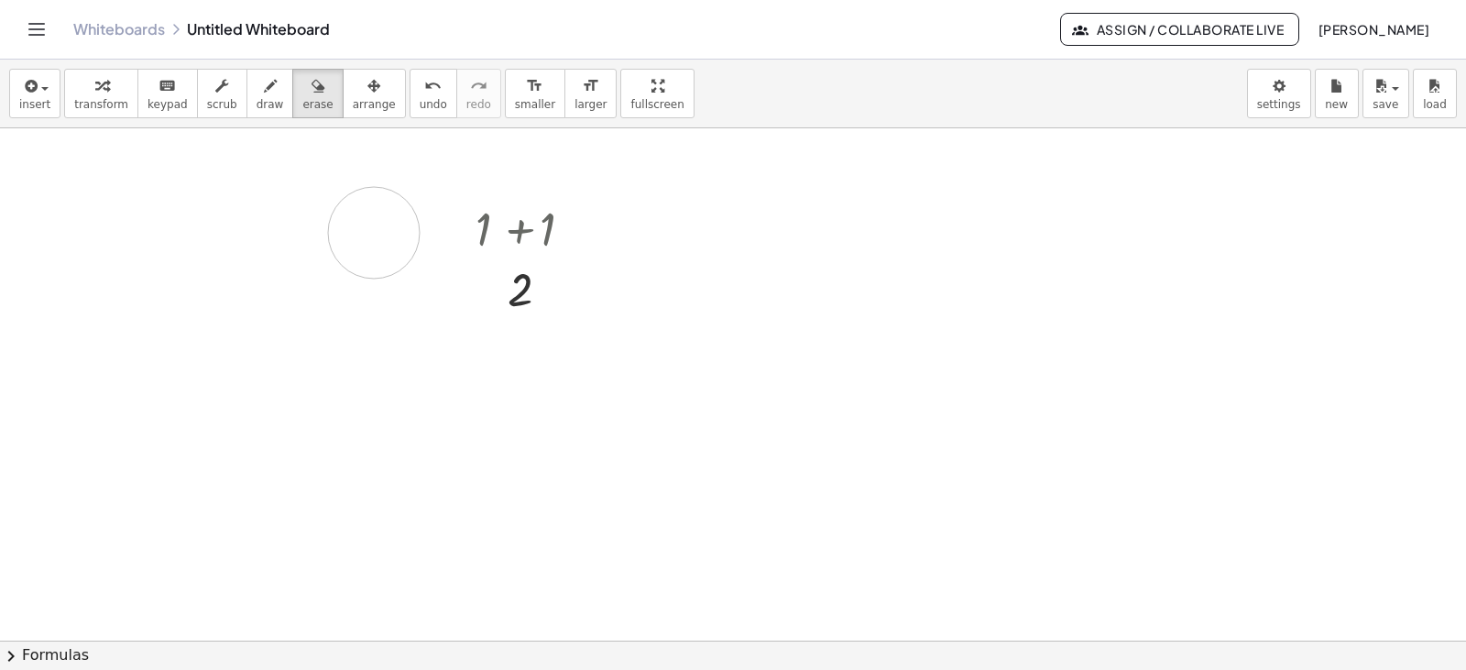
drag, startPoint x: 327, startPoint y: 202, endPoint x: 960, endPoint y: 486, distance: 693.8
click at [960, 486] on div at bounding box center [733, 640] width 1466 height 1024
drag, startPoint x: 1327, startPoint y: 299, endPoint x: 1404, endPoint y: 305, distance: 78.1
click at [1404, 305] on div at bounding box center [733, 640] width 1466 height 1024
click at [1465, 289] on div "+ 1 + 1 2 ×" at bounding box center [733, 384] width 1466 height 512
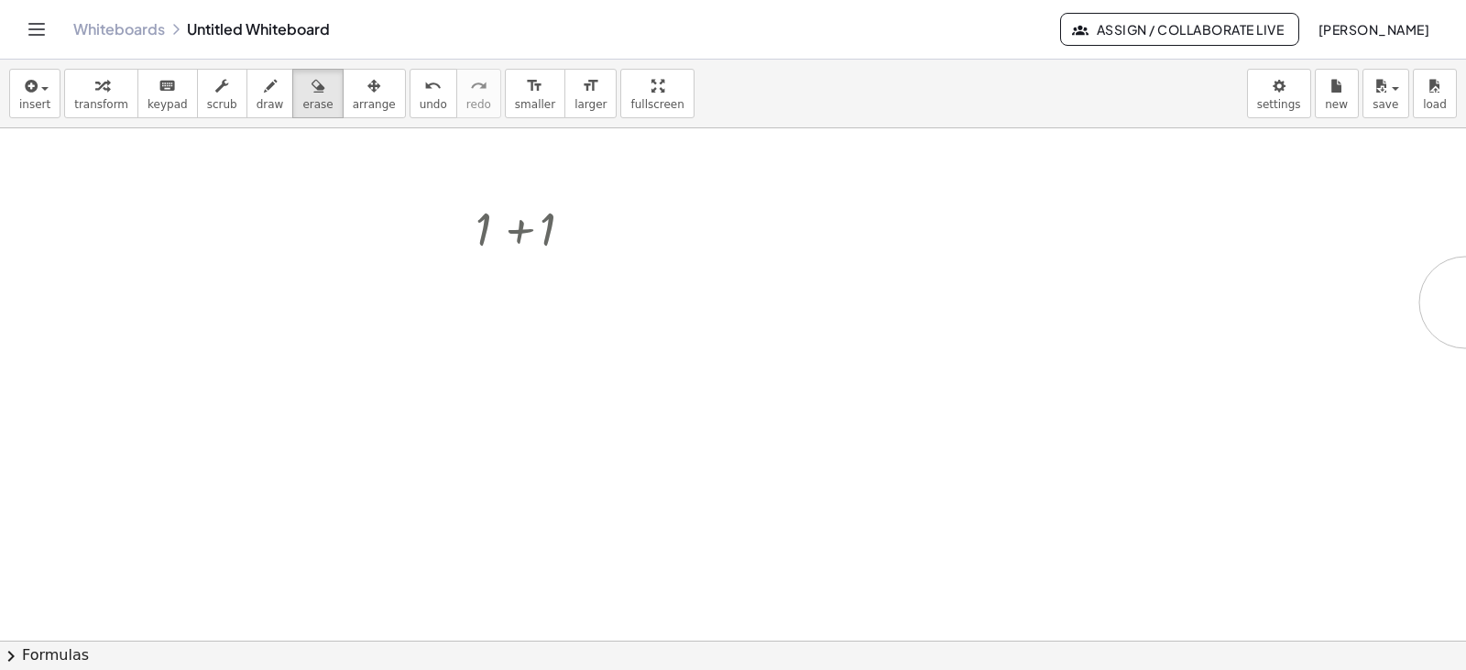
drag, startPoint x: 1465, startPoint y: 302, endPoint x: 268, endPoint y: 309, distance: 1197.4
click at [1465, 305] on div "+ 1 + 1 2 ×" at bounding box center [733, 384] width 1466 height 512
drag, startPoint x: 434, startPoint y: 298, endPoint x: 524, endPoint y: 279, distance: 91.6
click at [1465, 276] on div "+ 1 + 1 2 ×" at bounding box center [733, 384] width 1466 height 512
drag, startPoint x: 887, startPoint y: 221, endPoint x: 352, endPoint y: 215, distance: 535.0
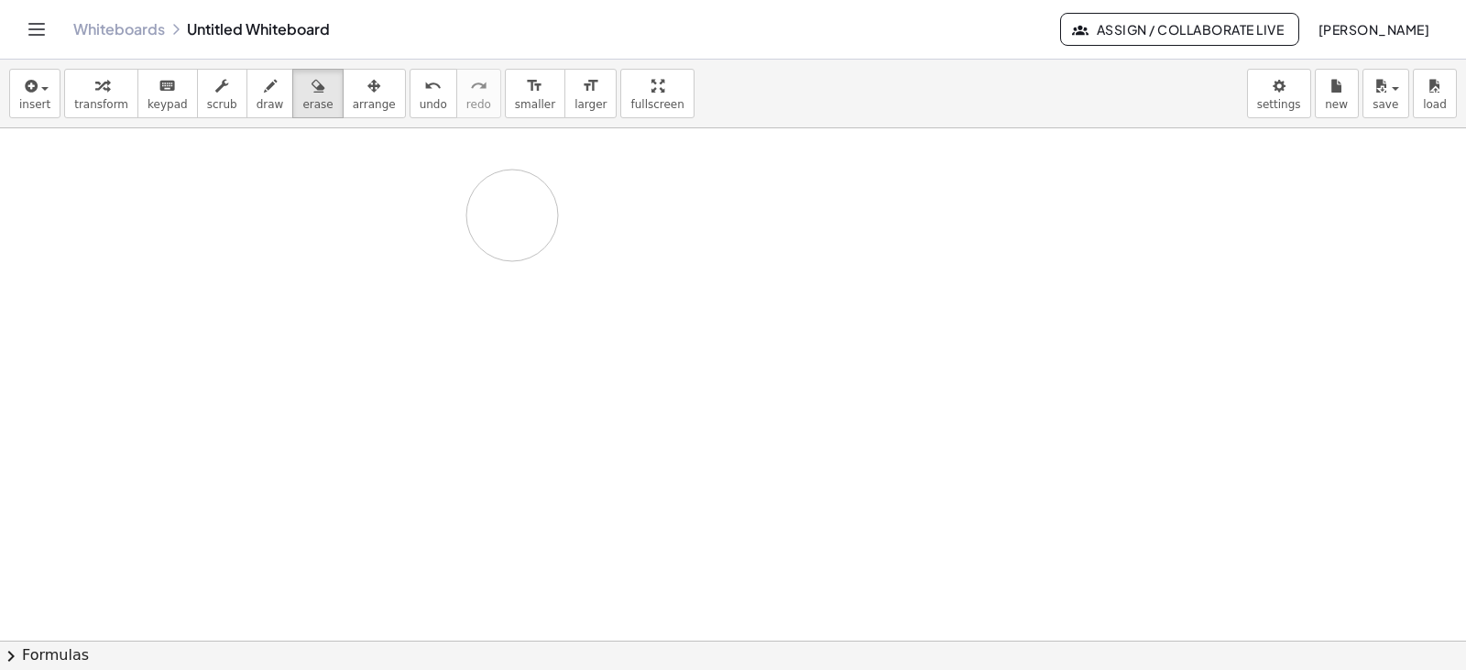
click at [480, 231] on div at bounding box center [733, 640] width 1466 height 1024
click at [147, 104] on span "keypad" at bounding box center [167, 104] width 40 height 13
click at [77, 94] on div "button" at bounding box center [101, 85] width 54 height 22
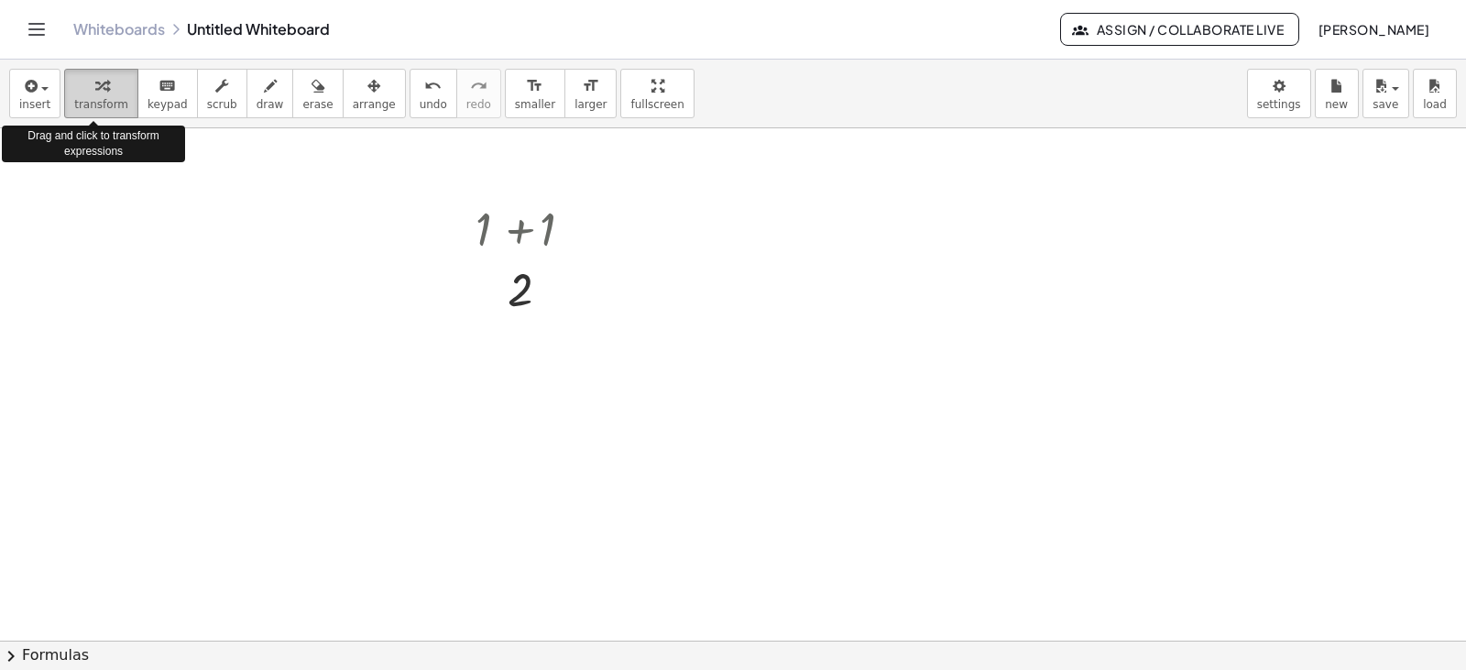
click at [125, 101] on button "transform" at bounding box center [101, 93] width 74 height 49
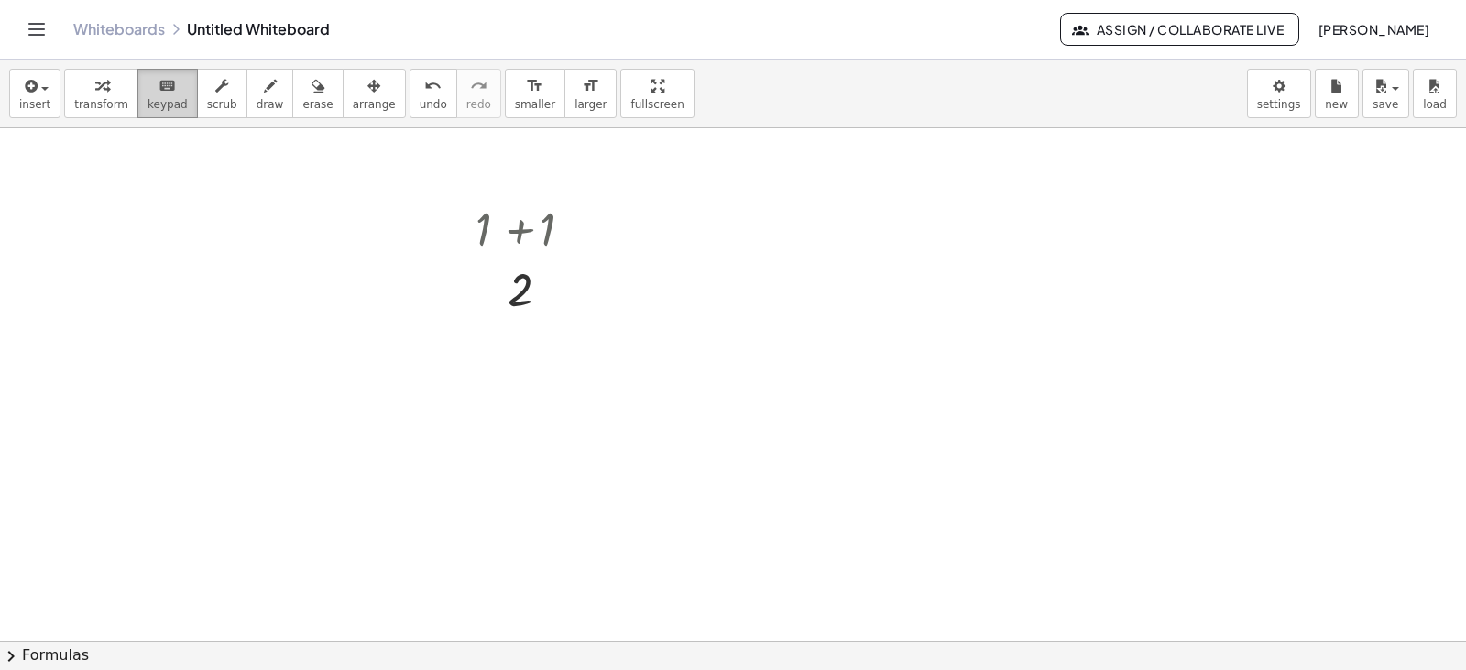
click at [147, 100] on span "keypad" at bounding box center [167, 104] width 40 height 13
click at [147, 101] on span "keypad" at bounding box center [167, 104] width 40 height 13
click at [420, 105] on span "undo" at bounding box center [433, 104] width 27 height 13
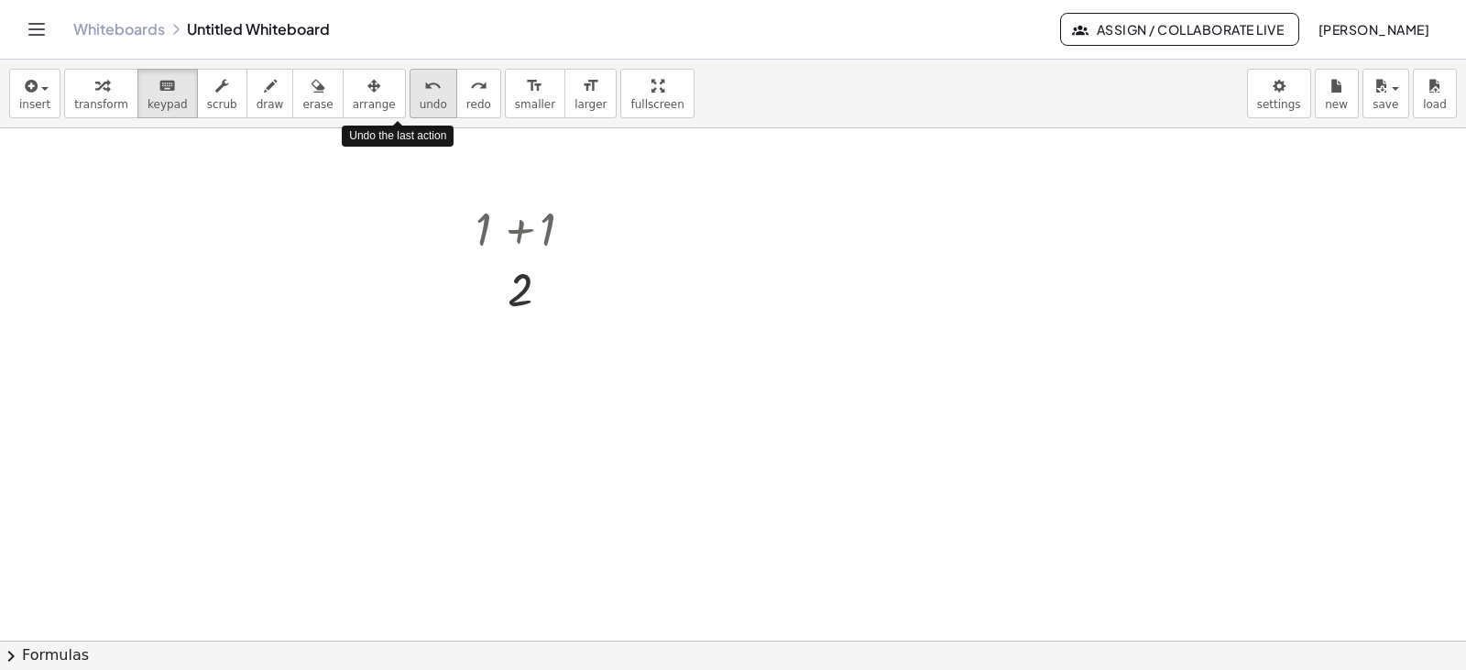
click at [420, 105] on span "undo" at bounding box center [433, 104] width 27 height 13
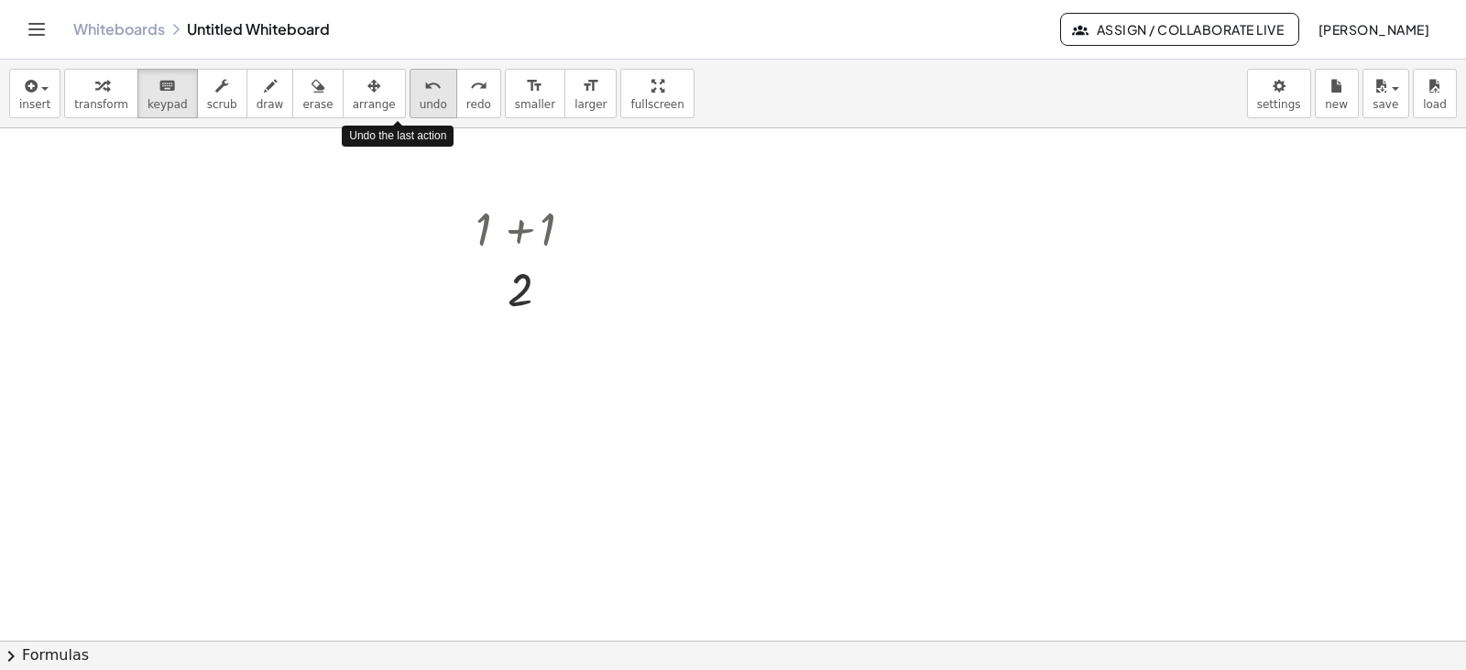
click at [420, 105] on span "undo" at bounding box center [433, 104] width 27 height 13
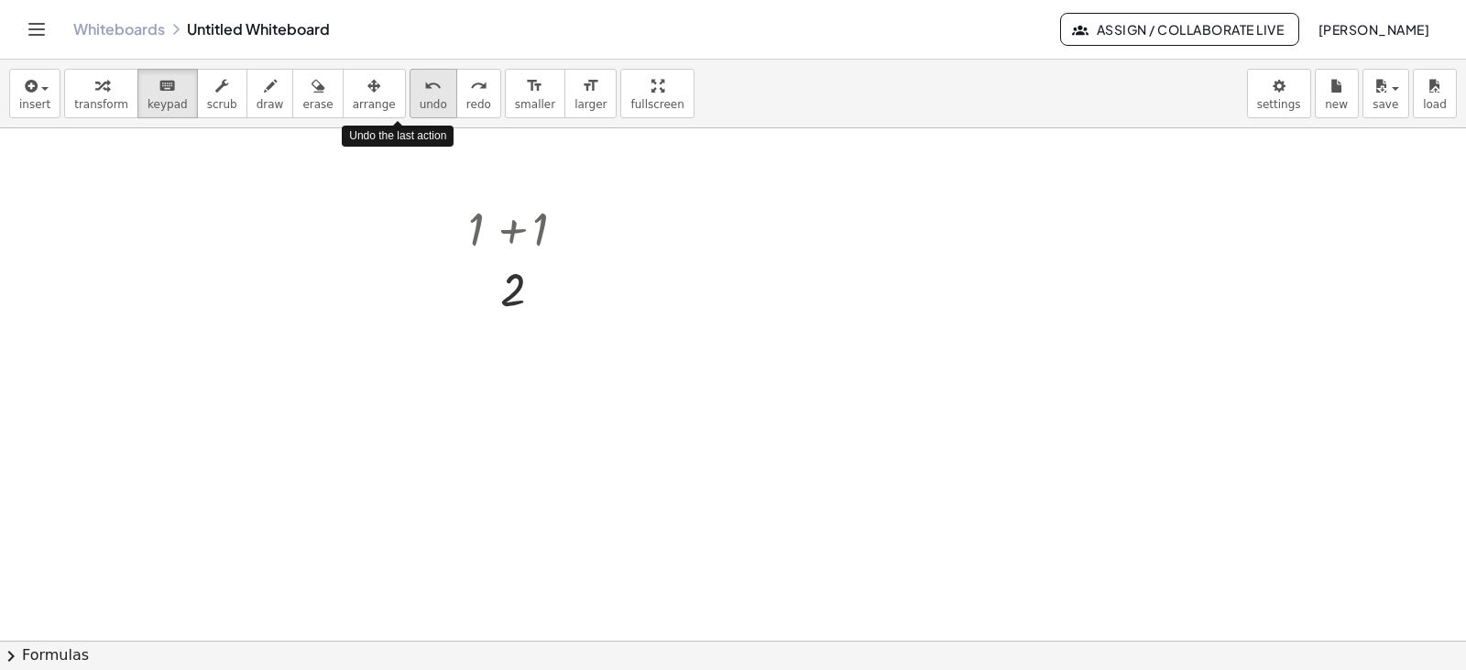
click at [420, 105] on span "undo" at bounding box center [433, 104] width 27 height 13
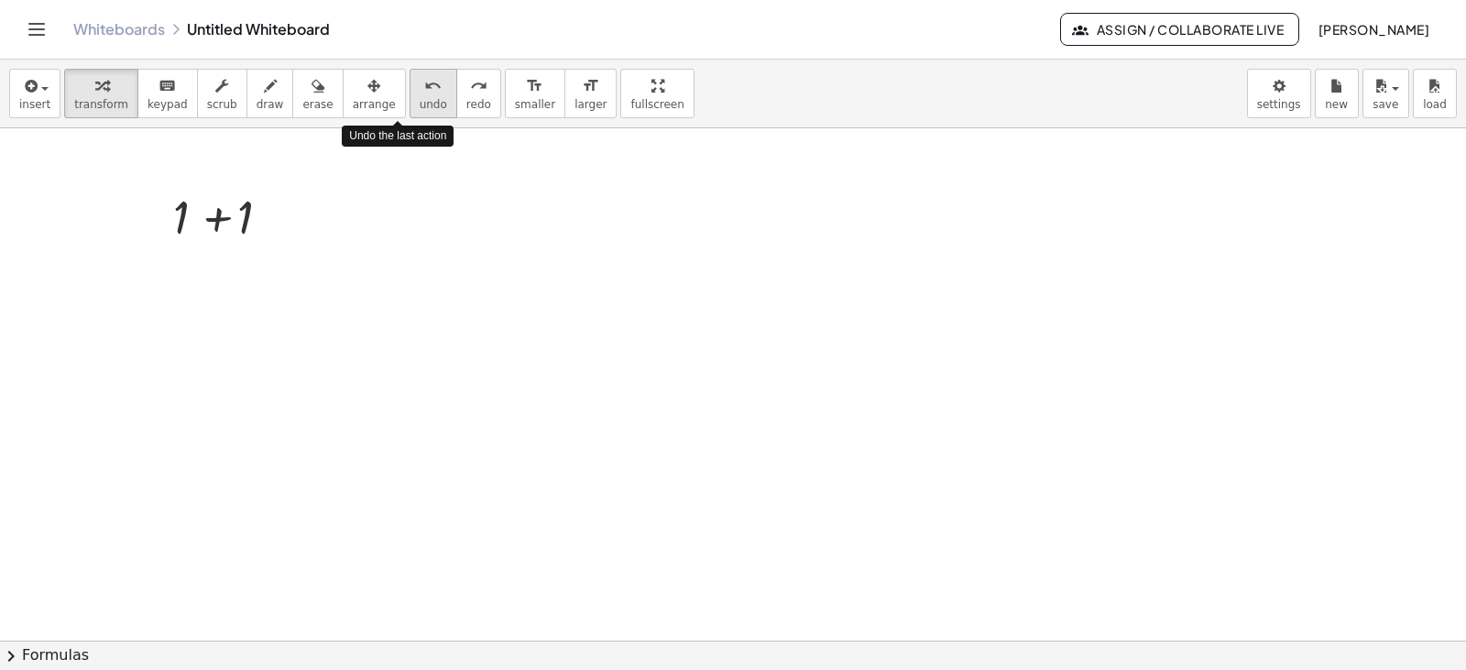
click at [420, 105] on span "undo" at bounding box center [433, 104] width 27 height 13
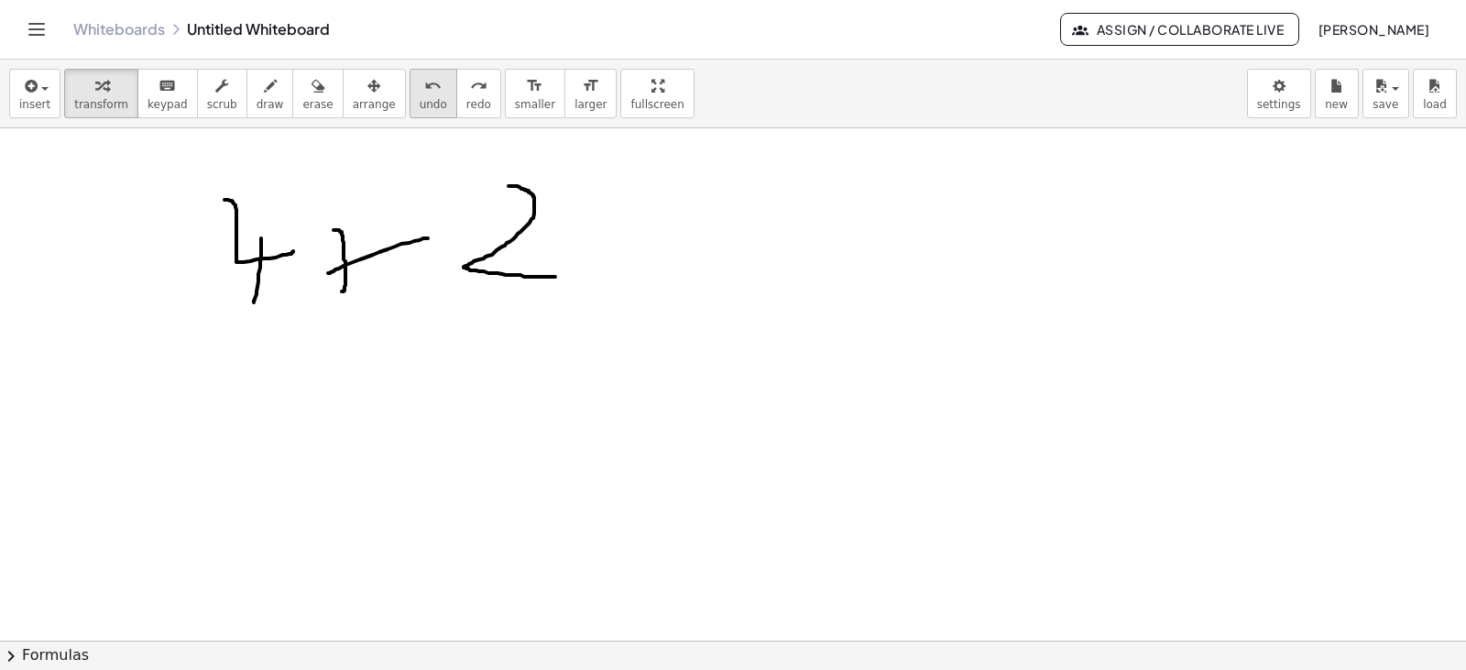
click at [424, 90] on icon "undo" at bounding box center [432, 86] width 17 height 22
click at [420, 90] on div "undo" at bounding box center [433, 85] width 27 height 22
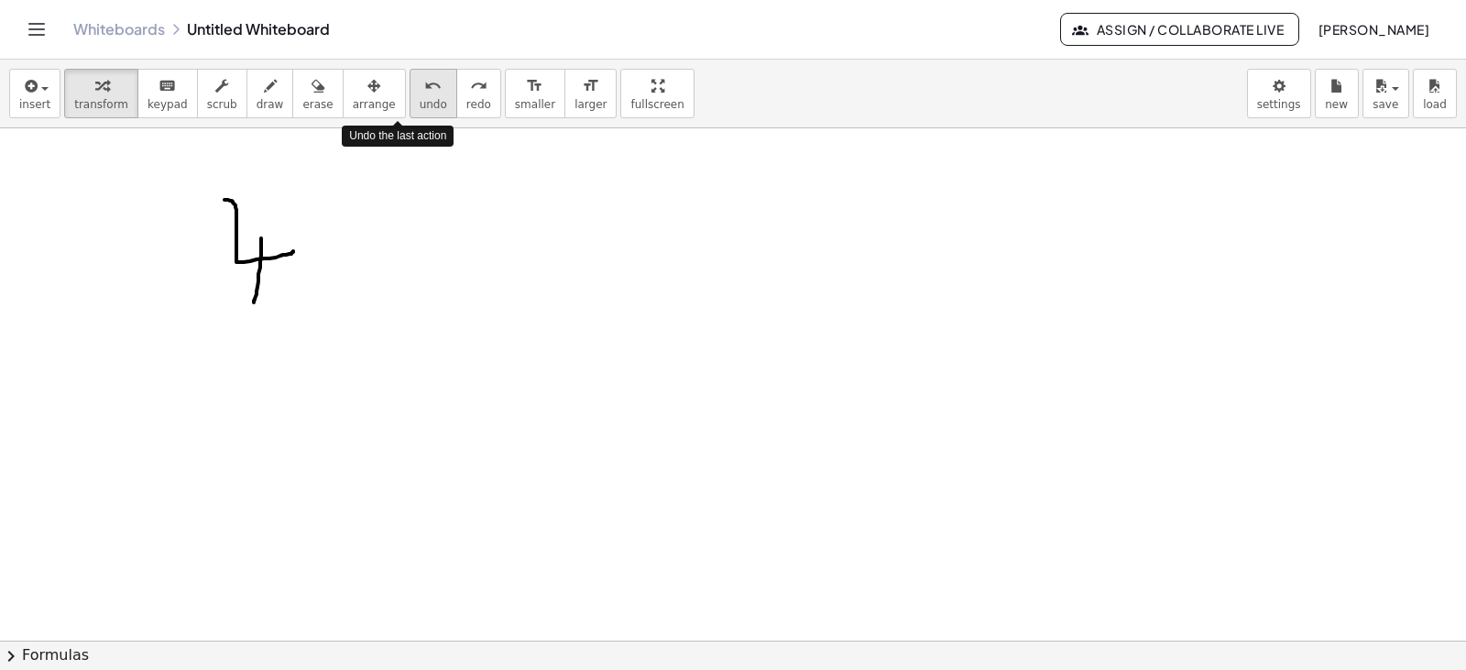
click at [420, 90] on div "undo" at bounding box center [433, 85] width 27 height 22
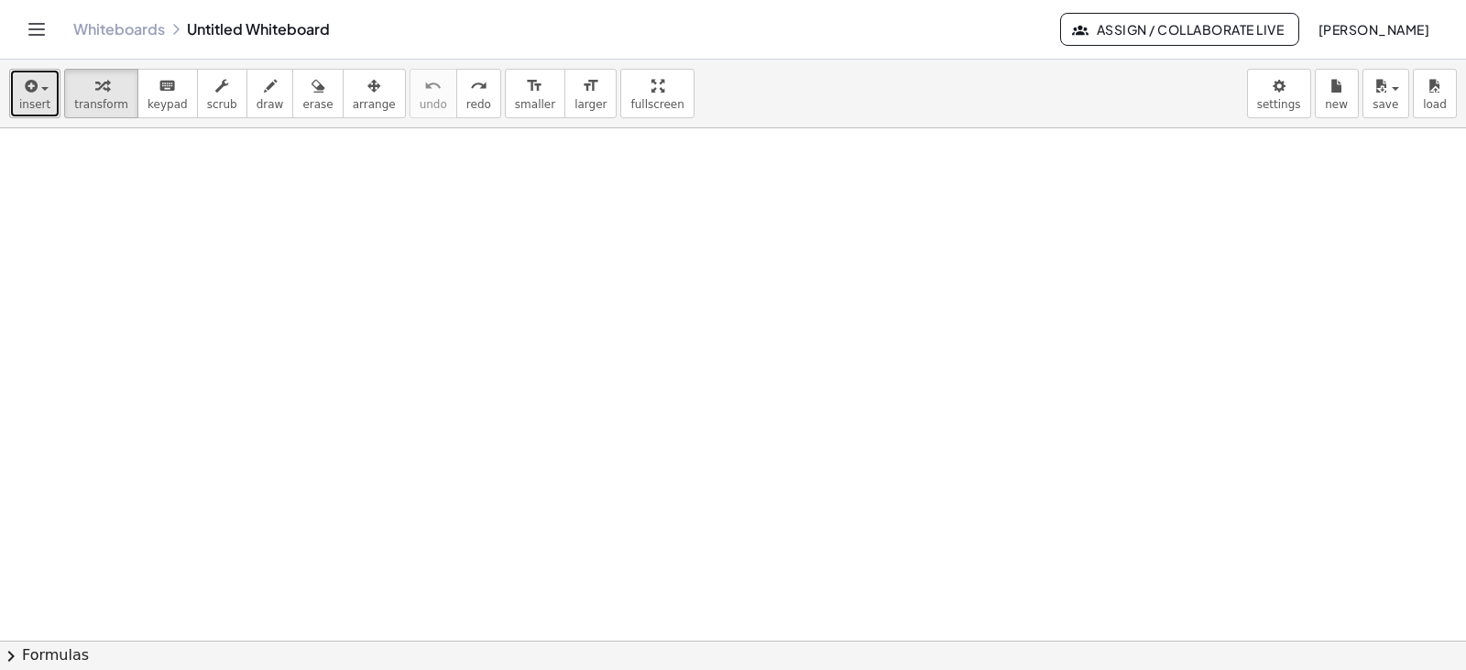
click at [28, 95] on icon "button" at bounding box center [29, 86] width 16 height 22
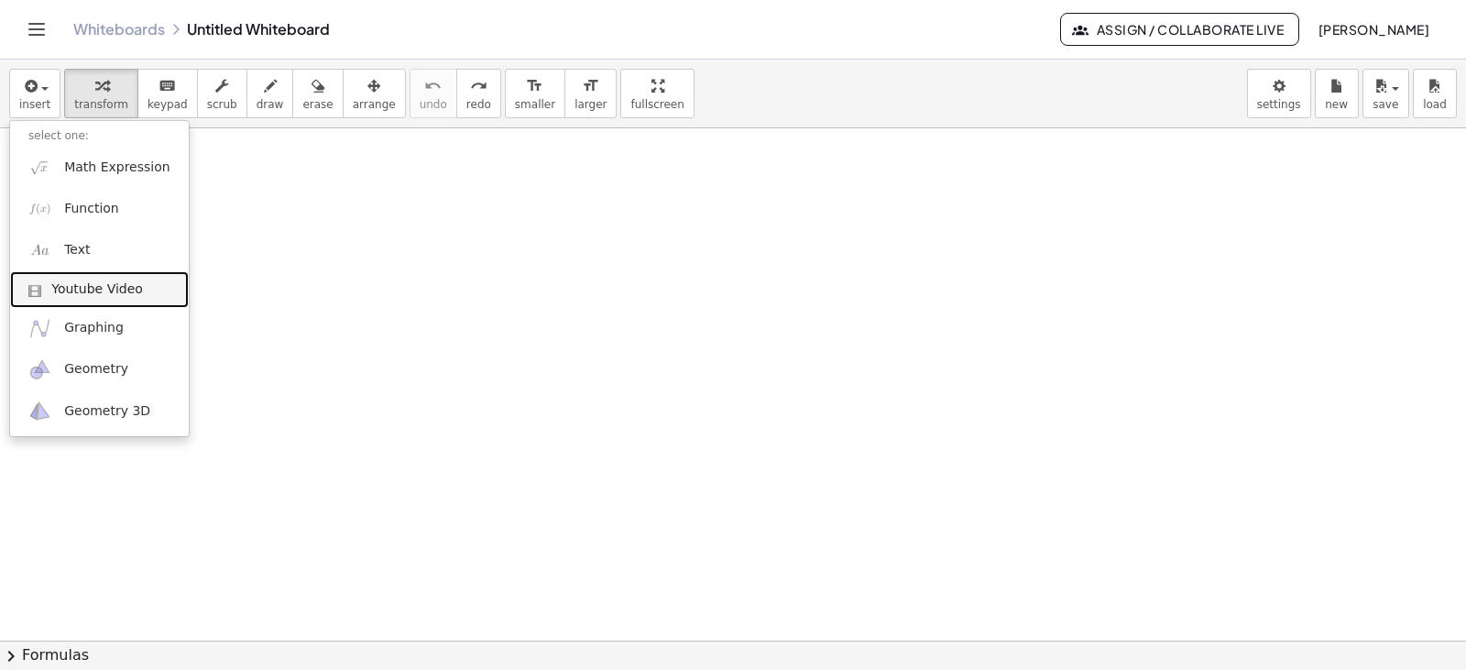
click at [129, 294] on span "Youtube Video" at bounding box center [97, 289] width 92 height 18
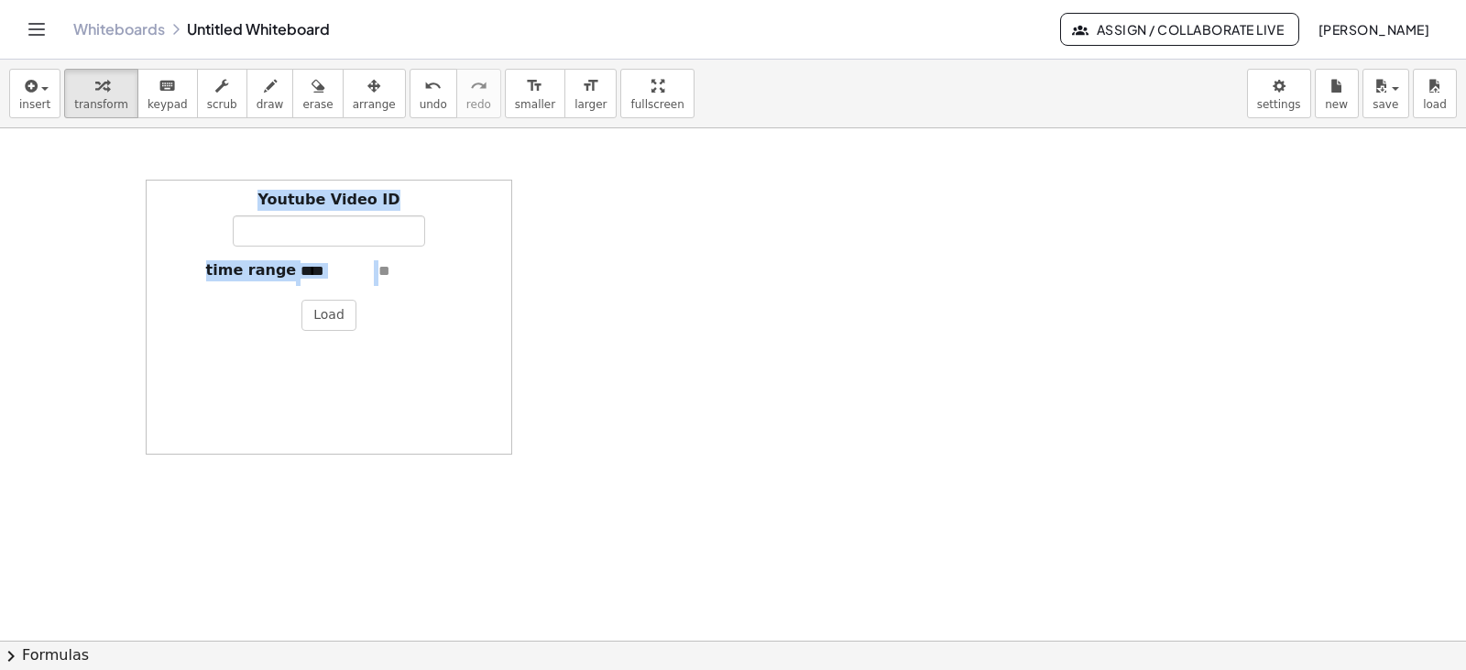
drag, startPoint x: 474, startPoint y: 255, endPoint x: 670, endPoint y: 252, distance: 196.1
click at [670, 252] on div "Youtube Video ID time range Load" at bounding box center [733, 640] width 1466 height 1024
click at [723, 345] on div at bounding box center [733, 640] width 1466 height 1024
paste input "**********"
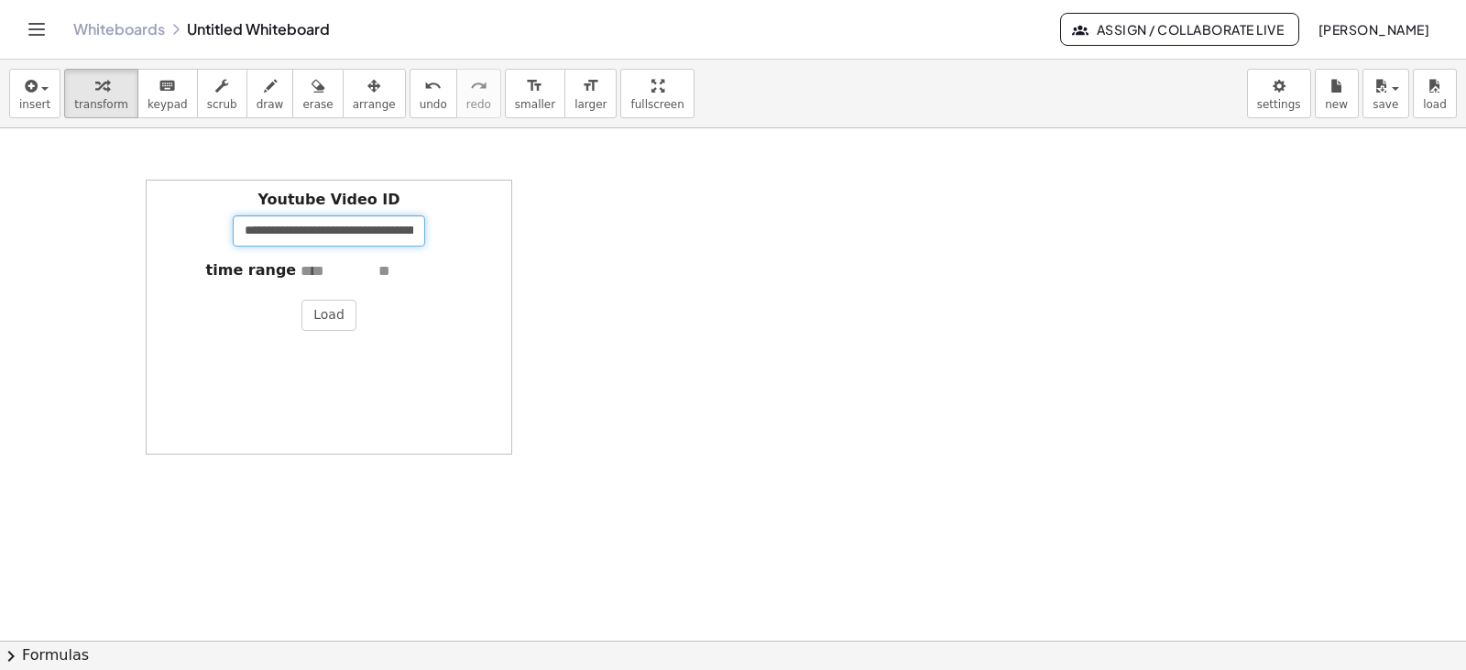
scroll to position [0, 217]
type input "**********"
click at [321, 328] on button "Load" at bounding box center [328, 315] width 55 height 31
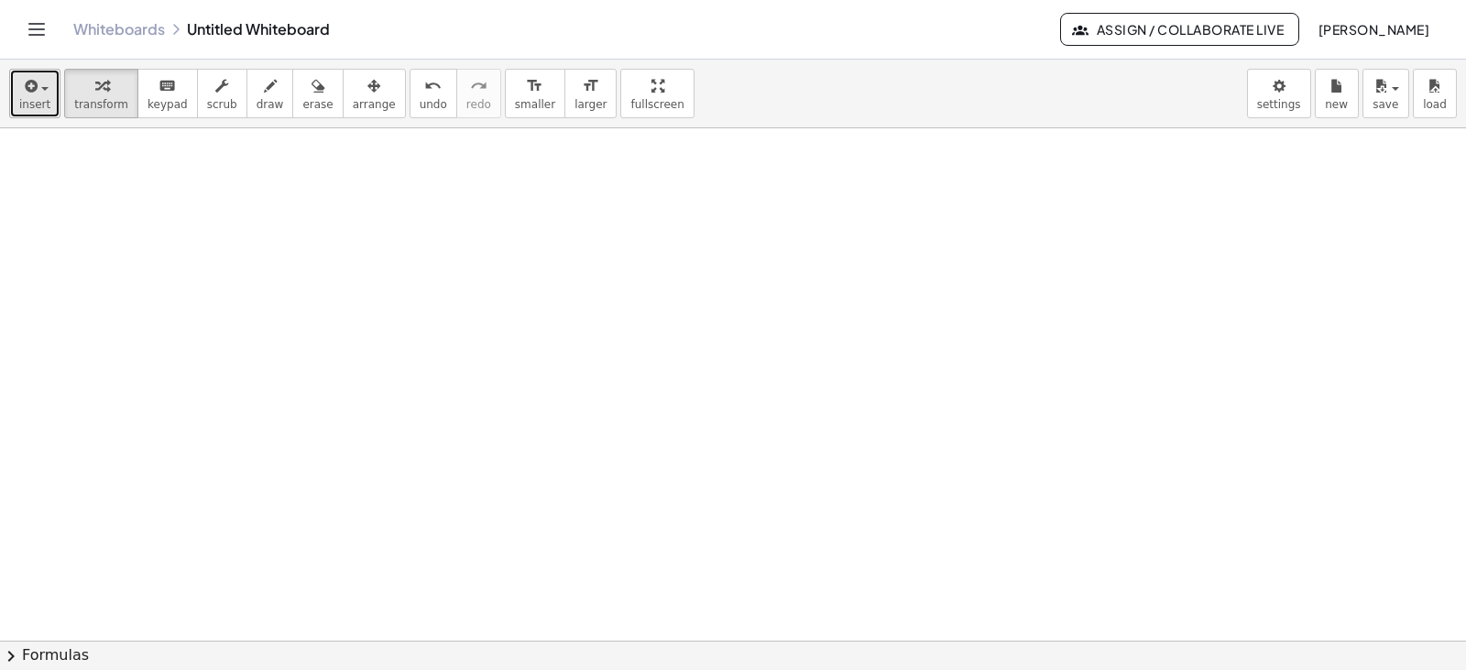
click at [38, 92] on span "button" at bounding box center [40, 88] width 4 height 13
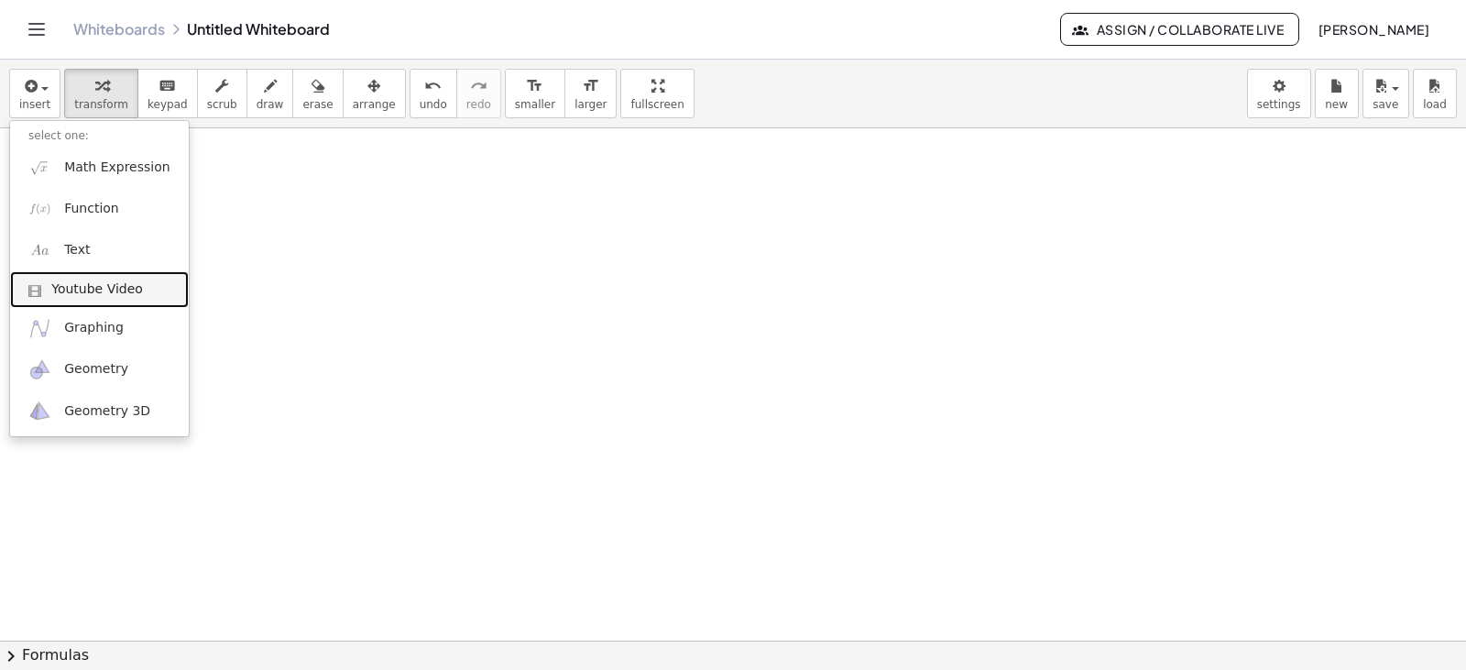
click at [68, 289] on span "Youtube Video" at bounding box center [97, 289] width 92 height 18
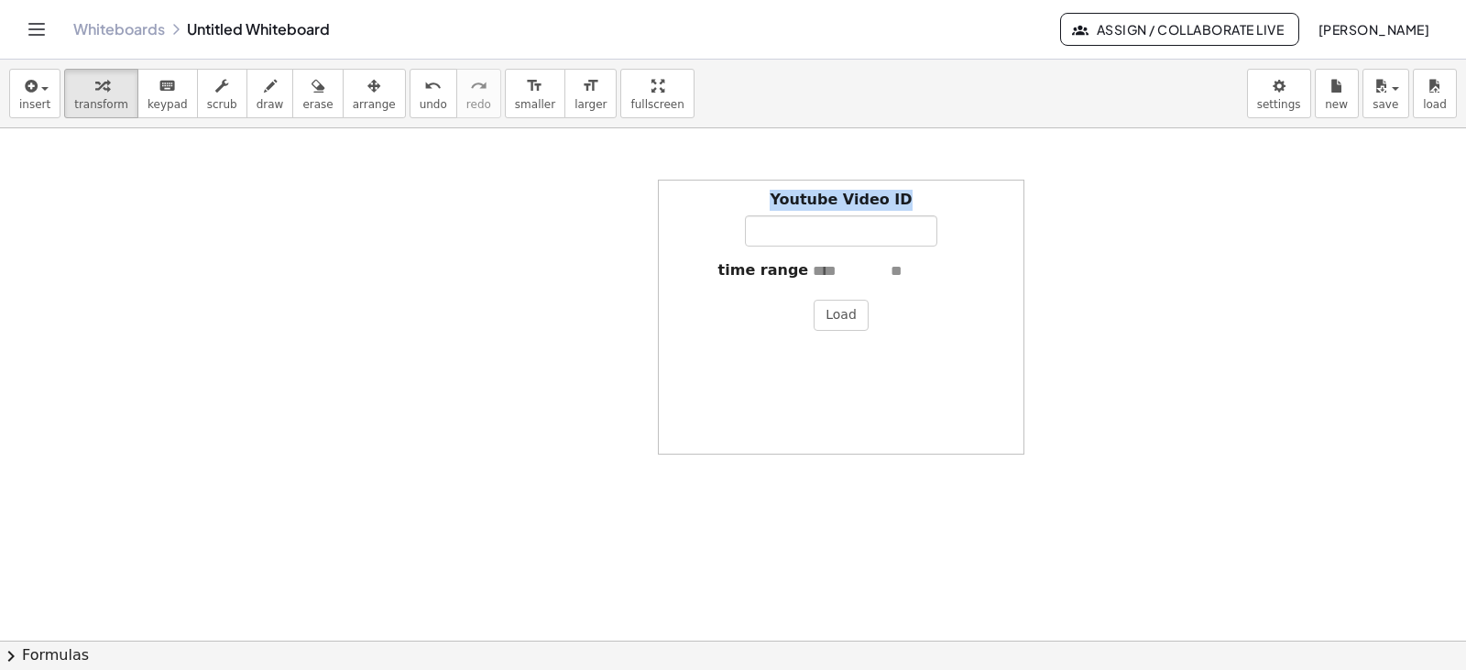
drag, startPoint x: 694, startPoint y: 247, endPoint x: 636, endPoint y: 264, distance: 60.0
click at [637, 264] on div "Youtube Video ID time range Load" at bounding box center [733, 640] width 1466 height 1024
click at [236, 332] on div at bounding box center [329, 317] width 366 height 275
click at [755, 269] on label "time range" at bounding box center [763, 270] width 91 height 21
paste input "**********"
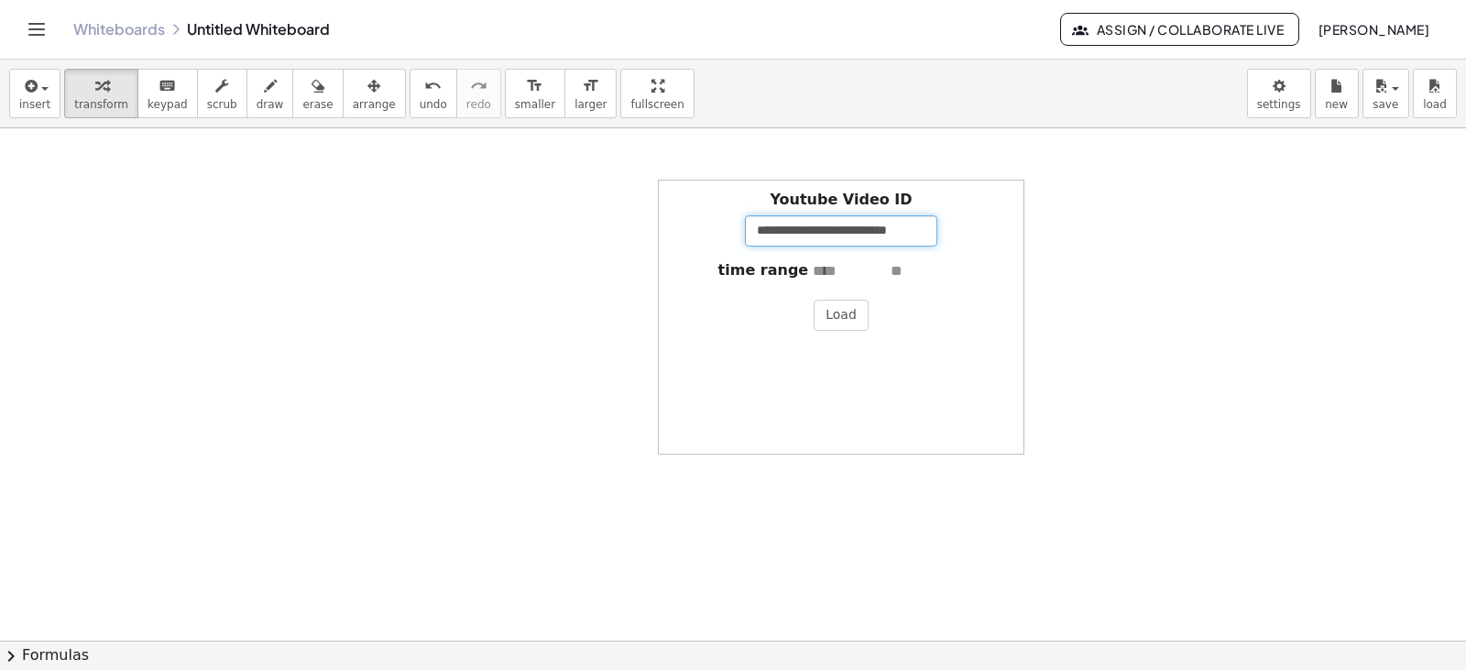
scroll to position [0, 5]
type input "**********"
click at [848, 315] on button "Load" at bounding box center [841, 315] width 55 height 31
